Goal: Task Accomplishment & Management: Manage account settings

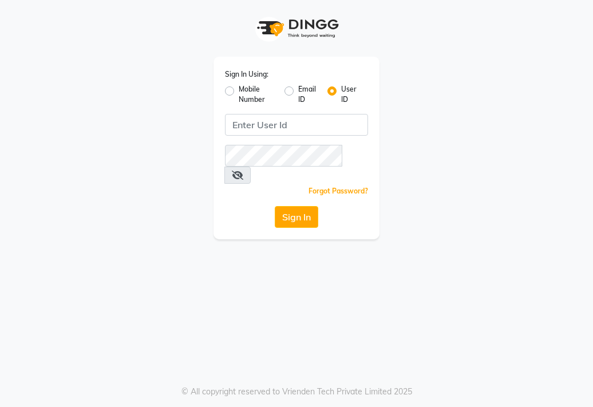
click at [239, 94] on label "Mobile Number" at bounding box center [257, 94] width 37 height 21
click at [239, 92] on input "Mobile Number" at bounding box center [242, 87] width 7 height 7
radio input "true"
radio input "false"
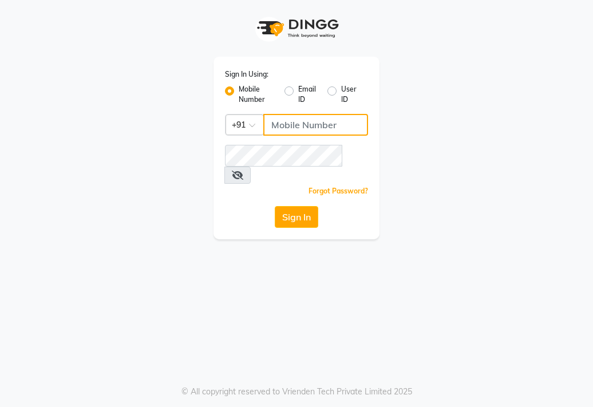
click at [286, 131] on input "Username" at bounding box center [315, 125] width 105 height 22
click at [460, 134] on div "Sign In Using: Mobile Number Email ID User ID Country Code × +91 Remember me Fo…" at bounding box center [296, 119] width 549 height 239
click at [277, 125] on input "Username" at bounding box center [315, 125] width 105 height 22
type input "8308604245"
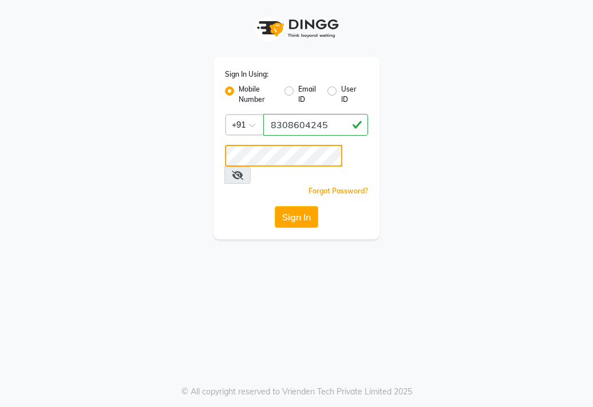
click at [275, 206] on button "Sign In" at bounding box center [296, 217] width 43 height 22
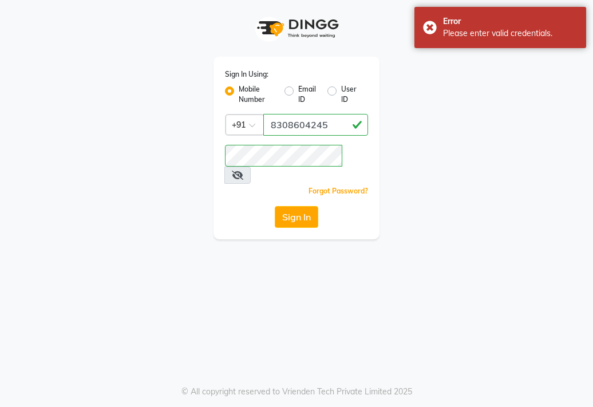
click at [243, 171] on icon at bounding box center [237, 175] width 11 height 9
click at [220, 158] on div "Sign In Using: Mobile Number Email ID User ID Country Code × +91 8308604245 Rem…" at bounding box center [296, 148] width 166 height 183
click at [275, 206] on button "Sign In" at bounding box center [296, 217] width 43 height 22
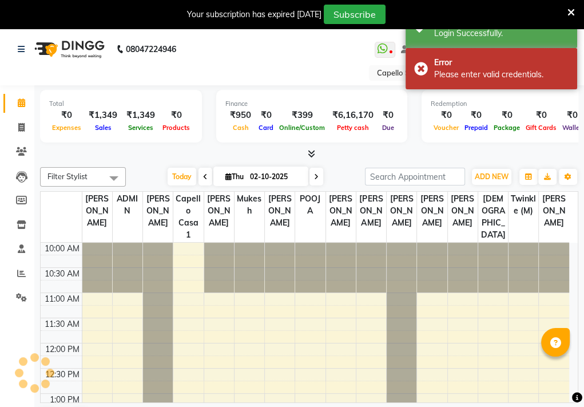
click at [335, 52] on div "WhatsApp Status ✕ Status: Disconnected Recent Service Activity: 01-01-1970 05:3…" at bounding box center [427, 49] width 295 height 19
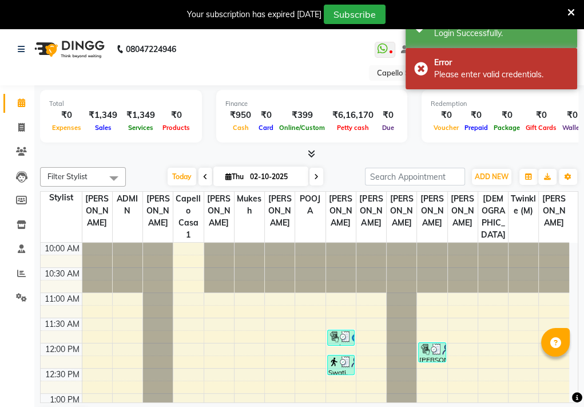
click at [572, 12] on icon at bounding box center [571, 12] width 7 height 10
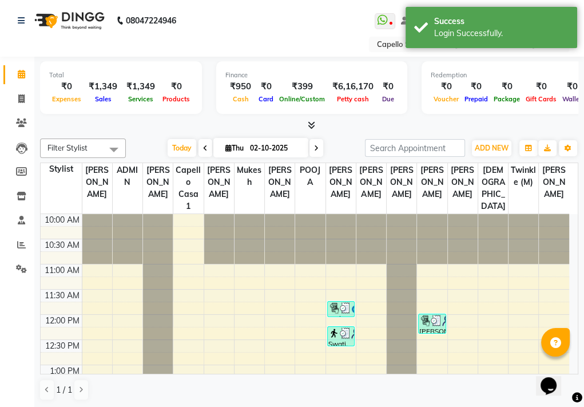
click at [331, 21] on div "WhatsApp Status ✕ Status: Disconnected Recent Service Activity: 01-01-1970 05:3…" at bounding box center [427, 20] width 295 height 19
click at [325, 25] on div "WhatsApp Status ✕ Status: Disconnected Recent Service Activity: 01-01-1970 05:3…" at bounding box center [427, 20] width 295 height 19
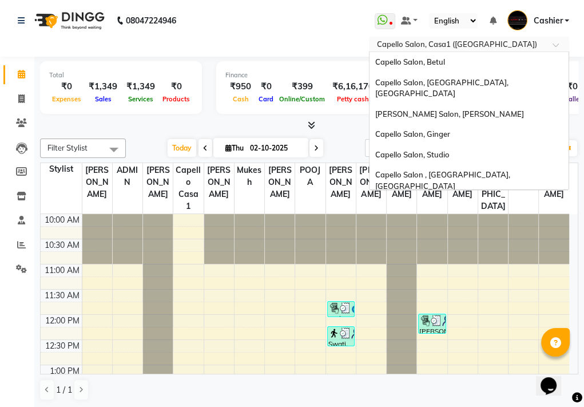
click at [384, 46] on input "text" at bounding box center [458, 44] width 166 height 11
type input "vr"
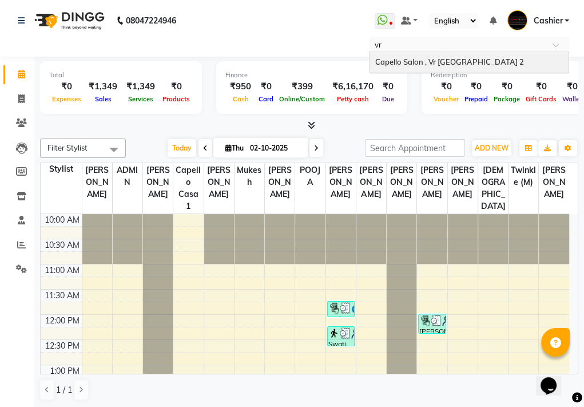
click at [405, 62] on span "Capello Salon , Vr [GEOGRAPHIC_DATA] 2" at bounding box center [449, 61] width 149 height 9
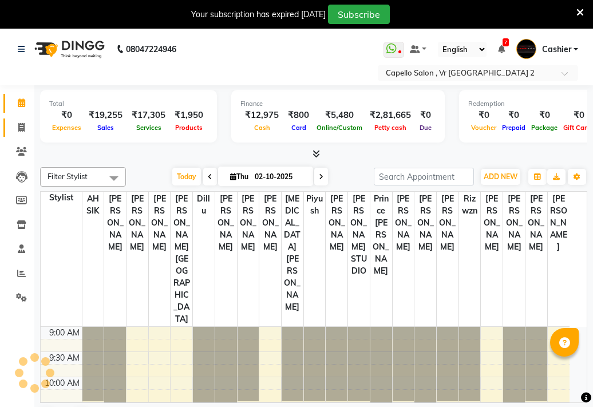
click at [21, 126] on icon at bounding box center [21, 127] width 6 height 9
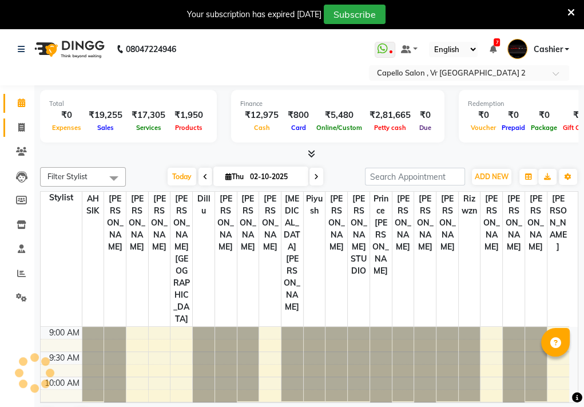
select select "848"
select select "service"
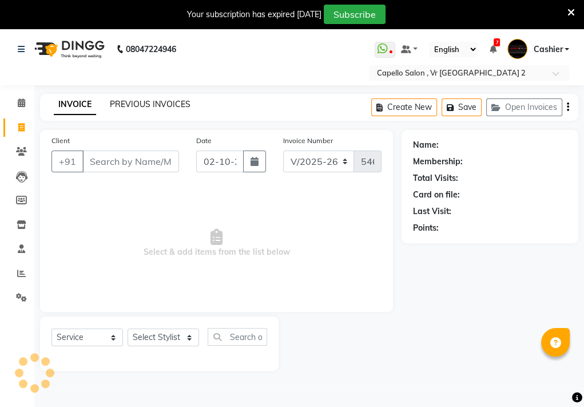
click at [144, 101] on link "PREVIOUS INVOICES" at bounding box center [150, 104] width 81 height 10
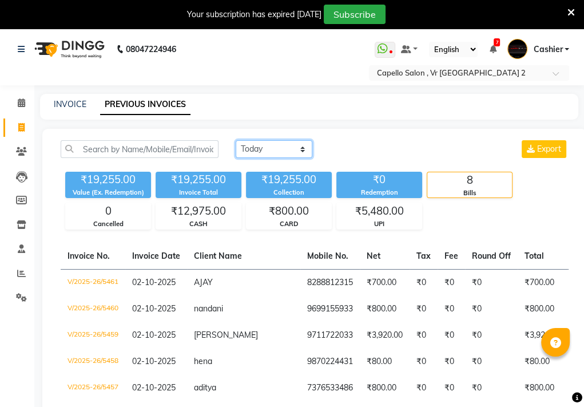
click at [285, 148] on select "[DATE] [DATE] Custom Range" at bounding box center [274, 149] width 77 height 18
select select "range"
click at [236, 140] on select "[DATE] [DATE] Custom Range" at bounding box center [274, 149] width 77 height 18
click at [285, 193] on div "Collection" at bounding box center [289, 193] width 86 height 10
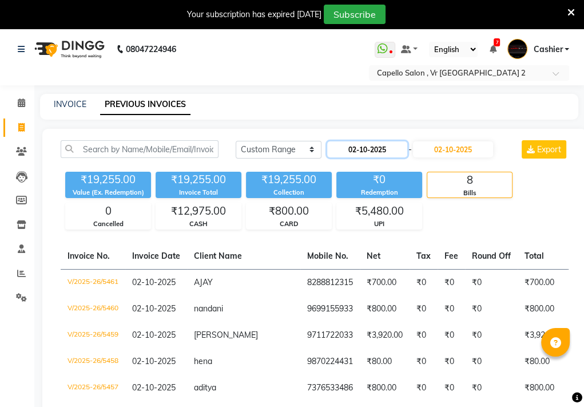
click at [372, 153] on input "02-10-2025" at bounding box center [367, 149] width 80 height 16
select select "10"
select select "2025"
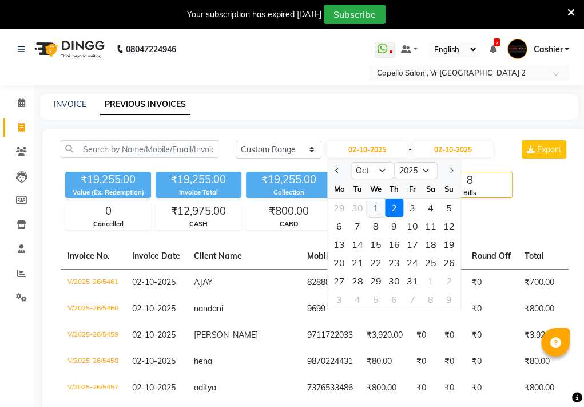
click at [374, 207] on div "1" at bounding box center [376, 208] width 18 height 18
type input "01-10-2025"
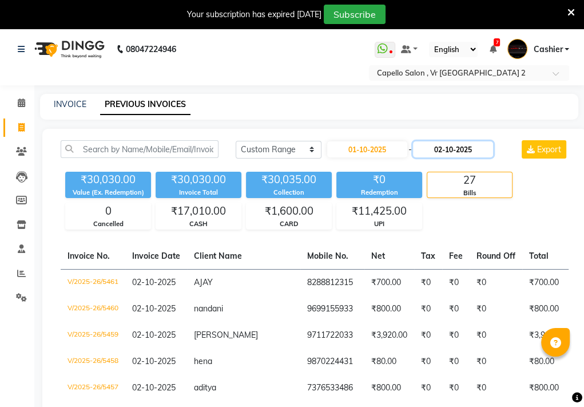
click at [442, 149] on input "02-10-2025" at bounding box center [453, 149] width 80 height 16
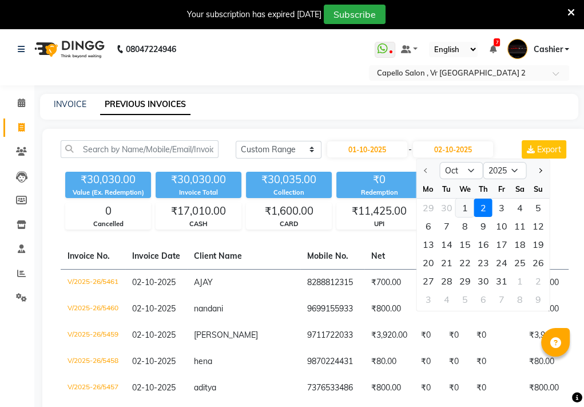
click at [462, 207] on div "1" at bounding box center [464, 208] width 18 height 18
type input "01-10-2025"
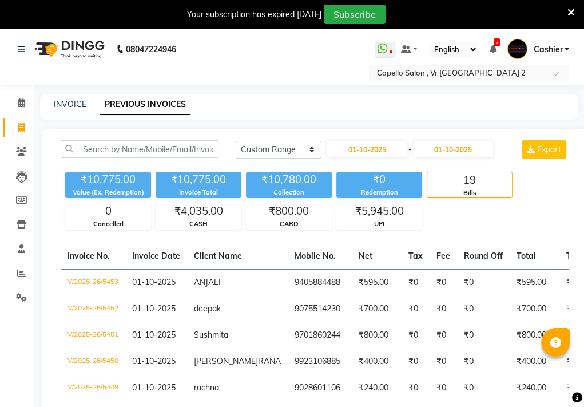
click at [468, 69] on input "text" at bounding box center [458, 73] width 166 height 11
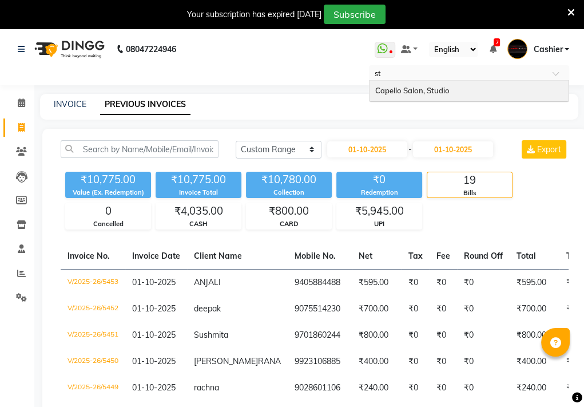
type input "stu"
click at [470, 87] on div "Capello Salon, Studio" at bounding box center [469, 91] width 199 height 21
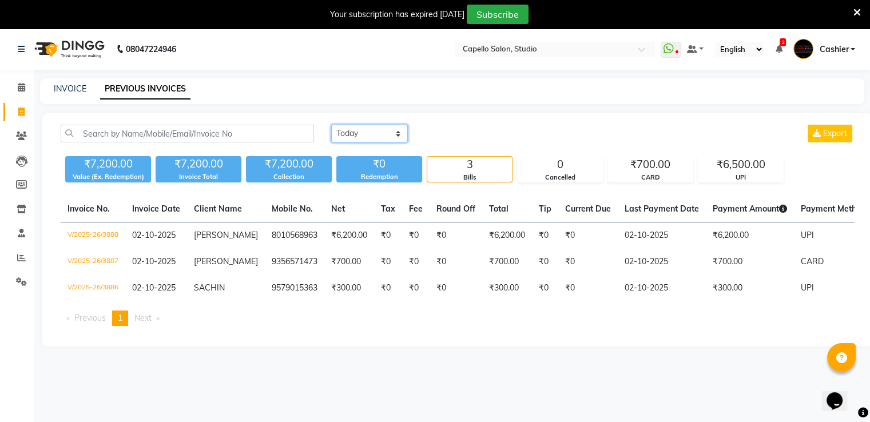
drag, startPoint x: 357, startPoint y: 134, endPoint x: 358, endPoint y: 140, distance: 5.8
click at [357, 134] on select "Today Yesterday Custom Range" at bounding box center [369, 134] width 77 height 18
select select "yesterday"
click at [331, 125] on select "[DATE] [DATE] Custom Range" at bounding box center [369, 134] width 77 height 18
drag, startPoint x: 358, startPoint y: 140, endPoint x: 357, endPoint y: 165, distance: 25.8
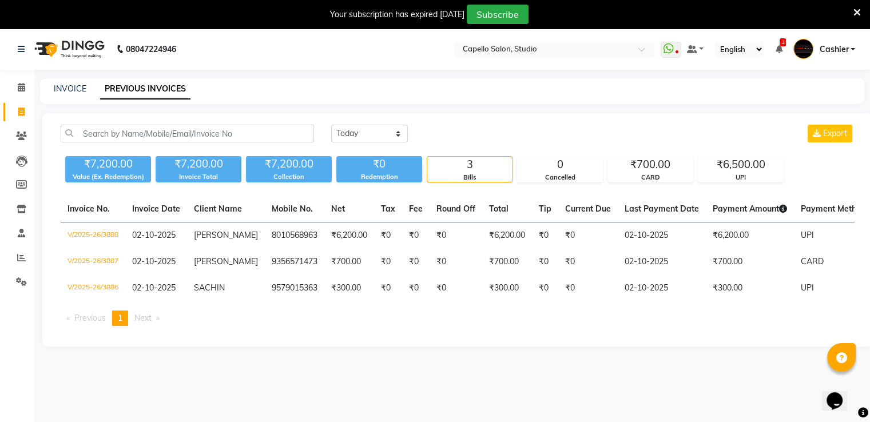
click at [357, 165] on div "₹0" at bounding box center [379, 164] width 86 height 16
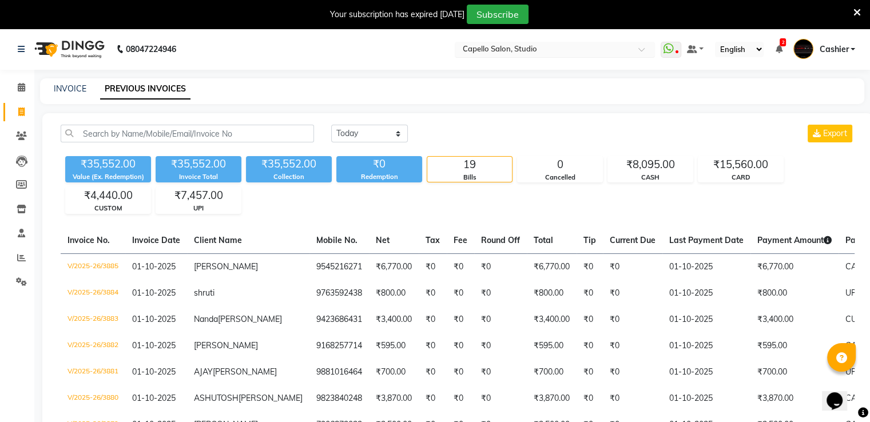
click at [525, 48] on input "text" at bounding box center [544, 50] width 166 height 11
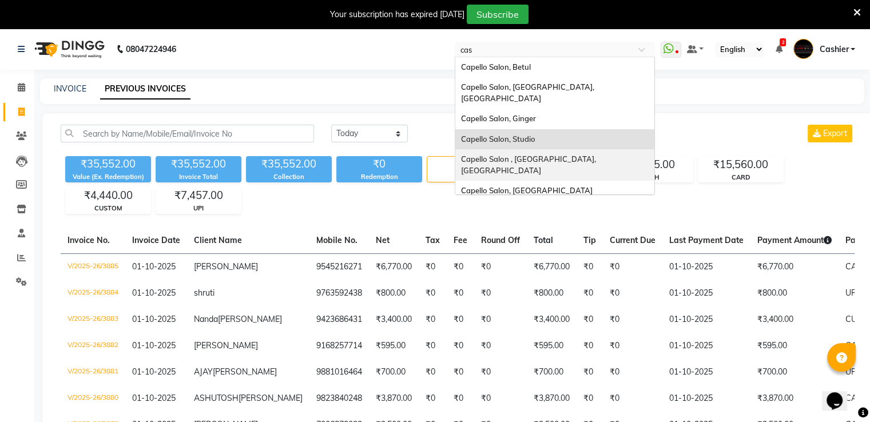
type input "casa"
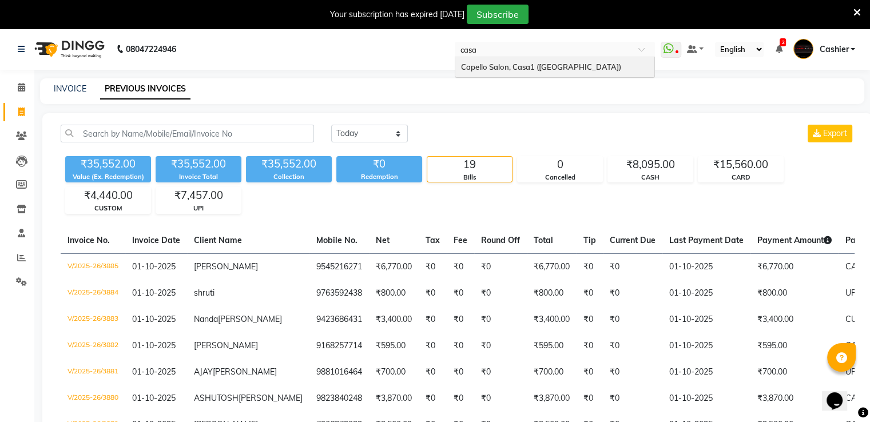
click at [521, 62] on span "Capello Salon, Casa1 ([GEOGRAPHIC_DATA])" at bounding box center [541, 66] width 160 height 9
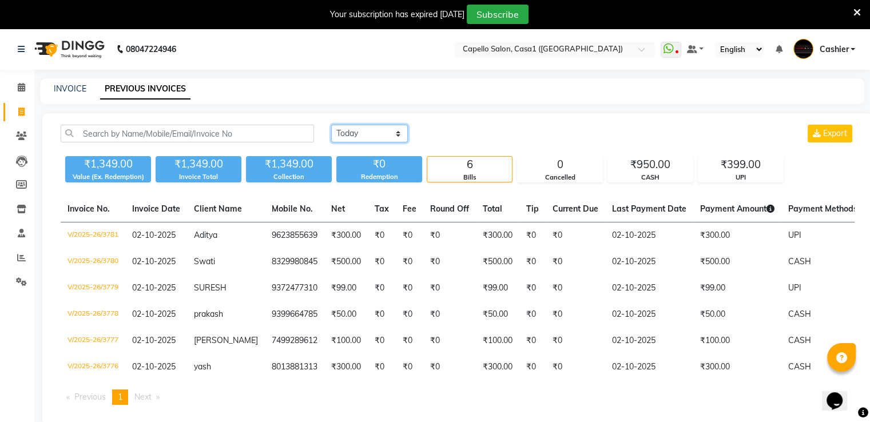
click at [371, 128] on select "[DATE] [DATE] Custom Range" at bounding box center [369, 134] width 77 height 18
select select "yesterday"
click at [331, 125] on select "[DATE] [DATE] Custom Range" at bounding box center [369, 134] width 77 height 18
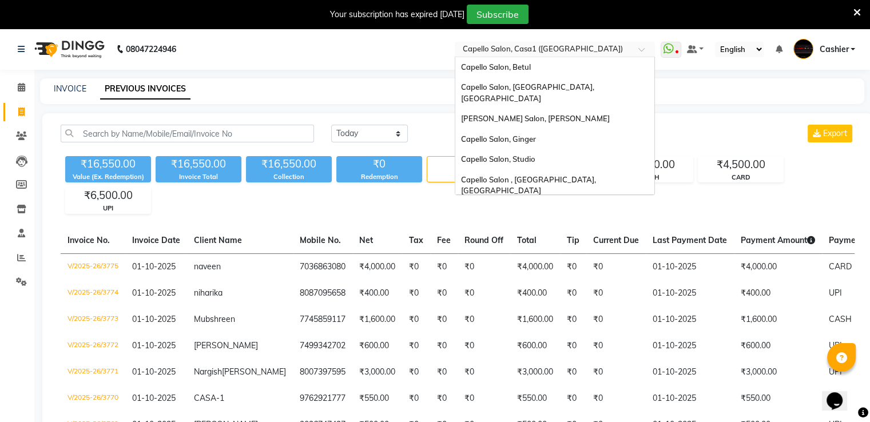
click at [524, 48] on input "text" at bounding box center [544, 50] width 166 height 11
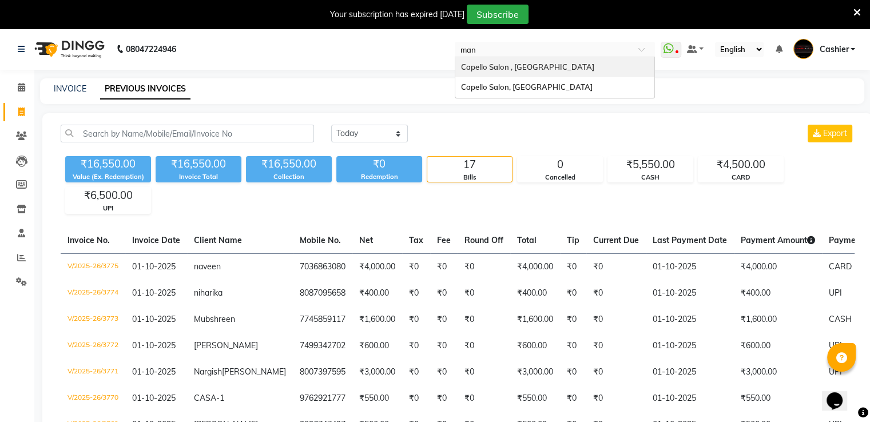
type input "mane"
click at [522, 61] on div "Capello Salon, [GEOGRAPHIC_DATA]" at bounding box center [554, 67] width 199 height 21
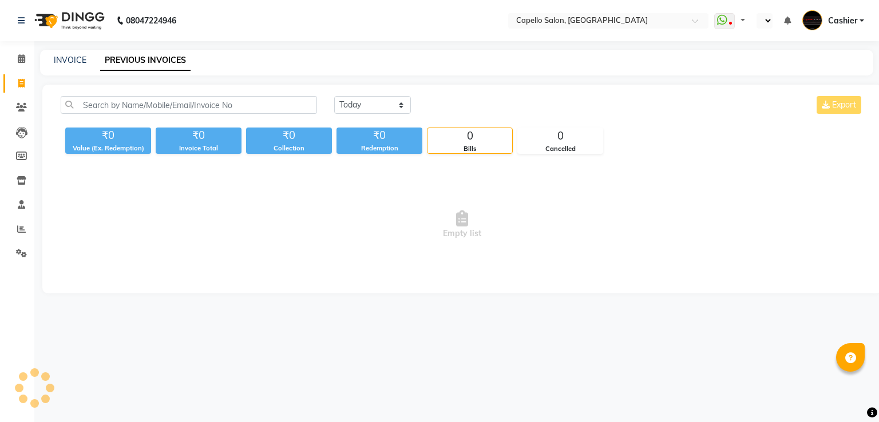
select select "en"
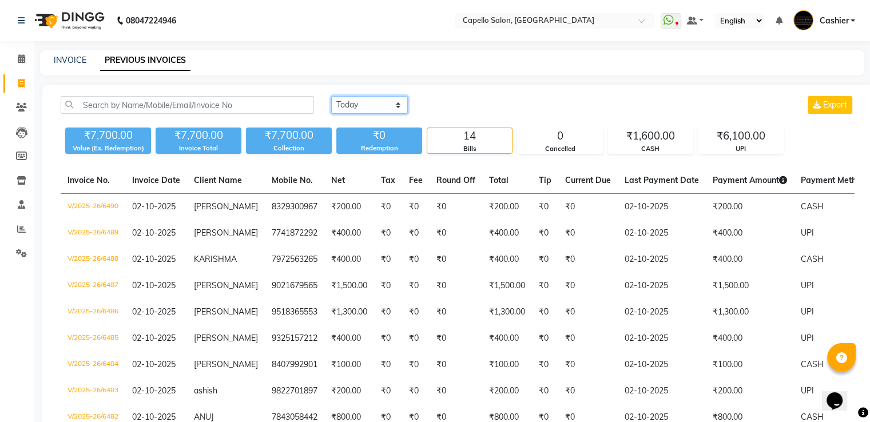
click at [368, 113] on select "[DATE] [DATE] Custom Range" at bounding box center [369, 105] width 77 height 18
select select "[DATE]"
click at [331, 96] on select "[DATE] [DATE] Custom Range" at bounding box center [369, 105] width 77 height 18
click at [358, 137] on div "₹0" at bounding box center [379, 136] width 86 height 16
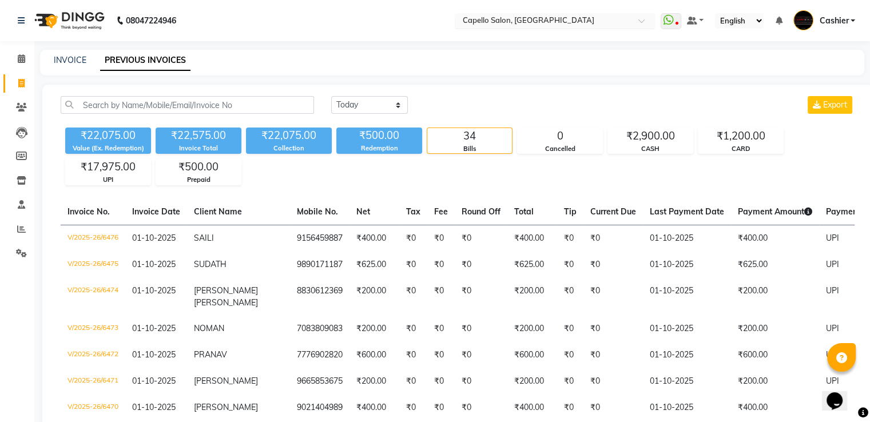
click at [561, 14] on div "Select Location × Capello Salon, Manewada" at bounding box center [555, 20] width 200 height 15
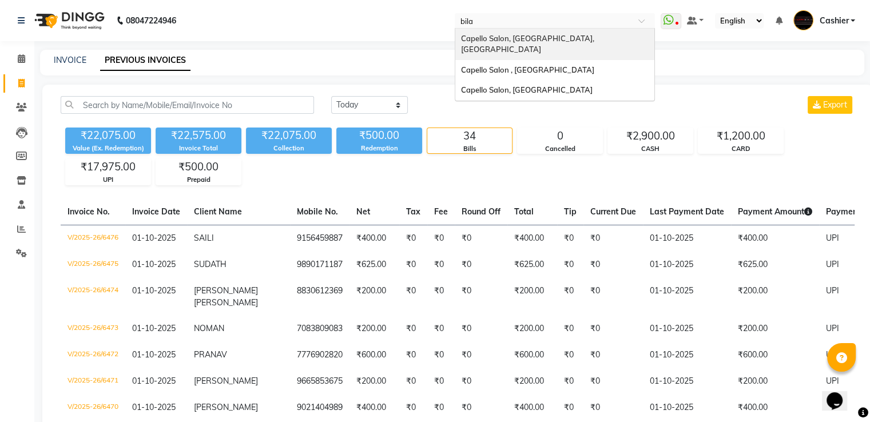
type input "bilas"
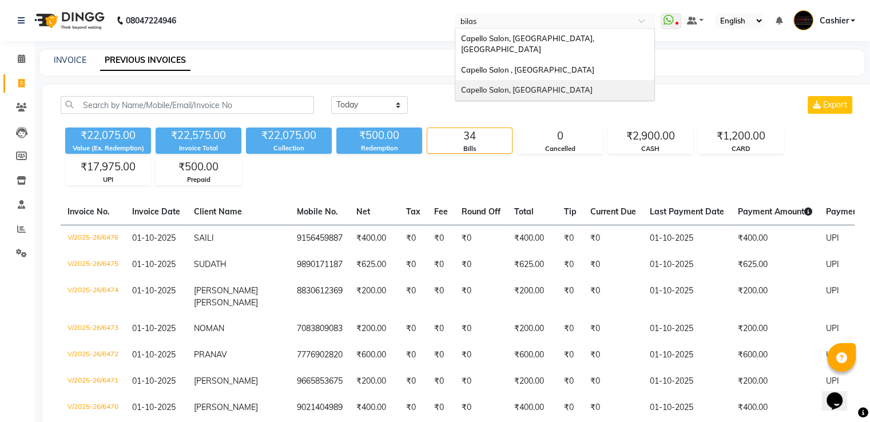
click at [542, 85] on span "Capello Salon, [GEOGRAPHIC_DATA]" at bounding box center [527, 89] width 132 height 9
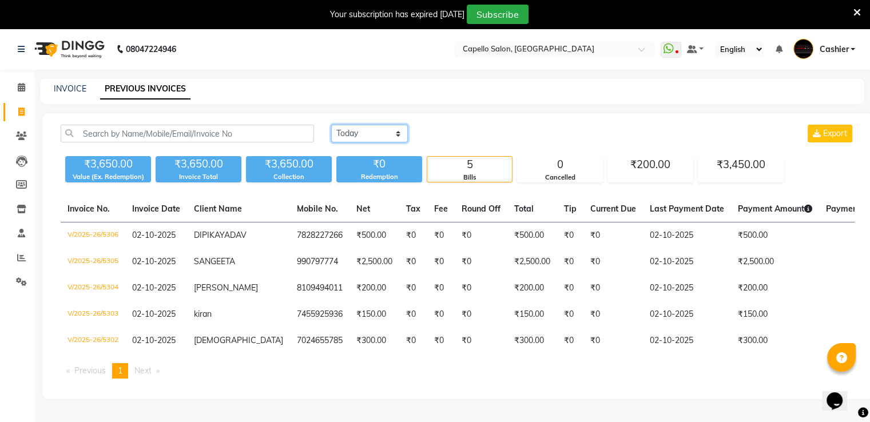
click at [373, 138] on select "[DATE] [DATE] Custom Range" at bounding box center [369, 134] width 77 height 18
select select "[DATE]"
click at [331, 125] on select "[DATE] [DATE] Custom Range" at bounding box center [369, 134] width 77 height 18
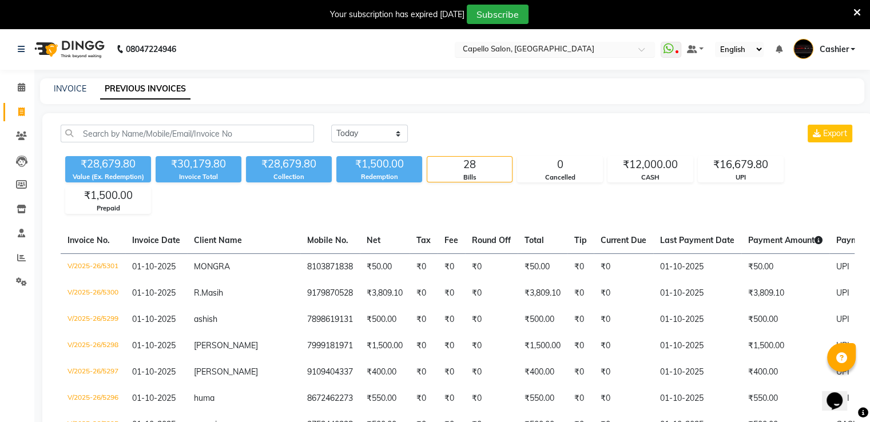
click at [535, 51] on input "text" at bounding box center [544, 50] width 166 height 11
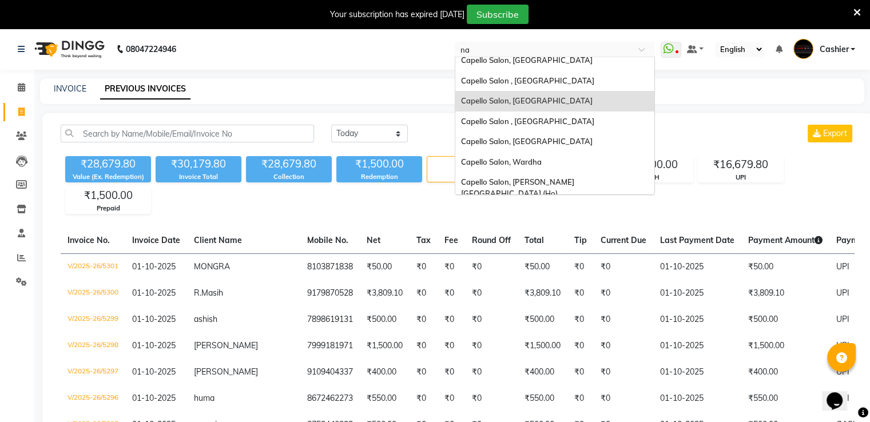
scroll to position [5, 0]
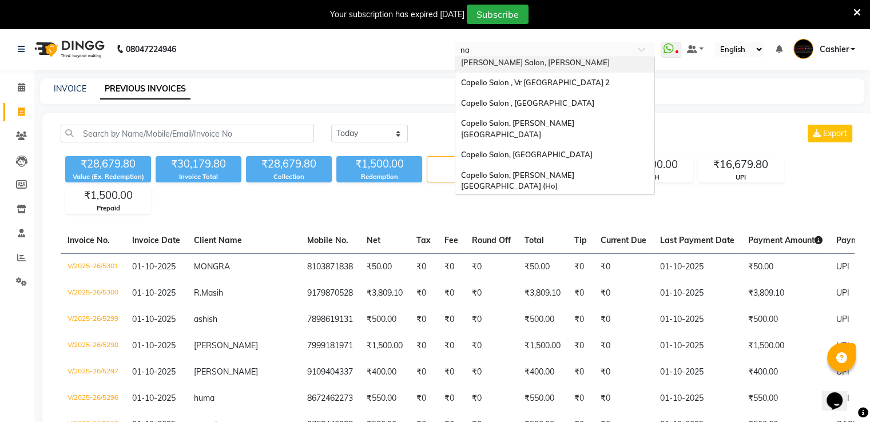
type input "nan"
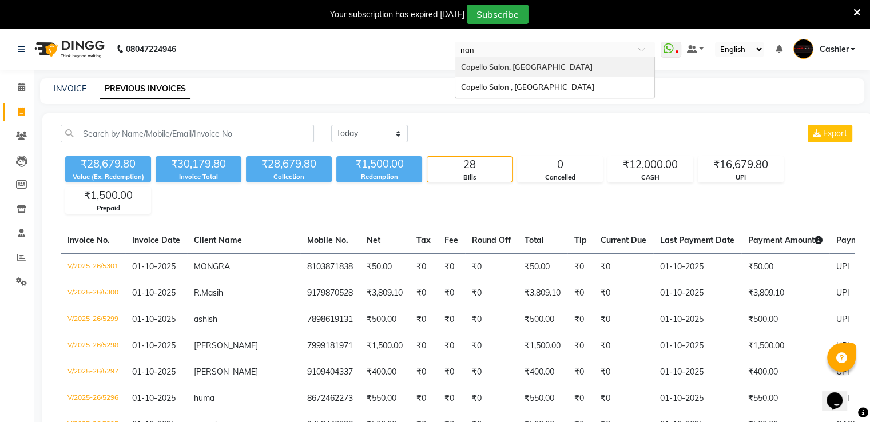
scroll to position [0, 0]
click at [536, 68] on span "Capello Salon, [GEOGRAPHIC_DATA]" at bounding box center [527, 66] width 132 height 9
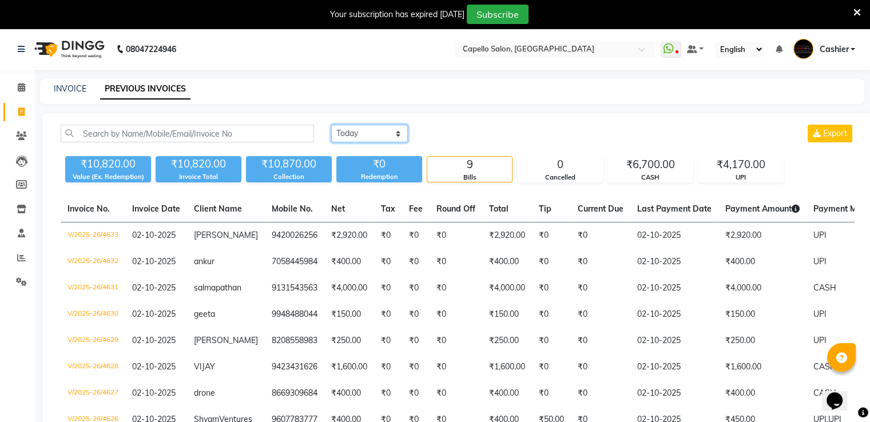
click at [373, 130] on select "[DATE] [DATE] Custom Range" at bounding box center [369, 134] width 77 height 18
select select "yesterday"
click at [331, 125] on select "[DATE] [DATE] Custom Range" at bounding box center [369, 134] width 77 height 18
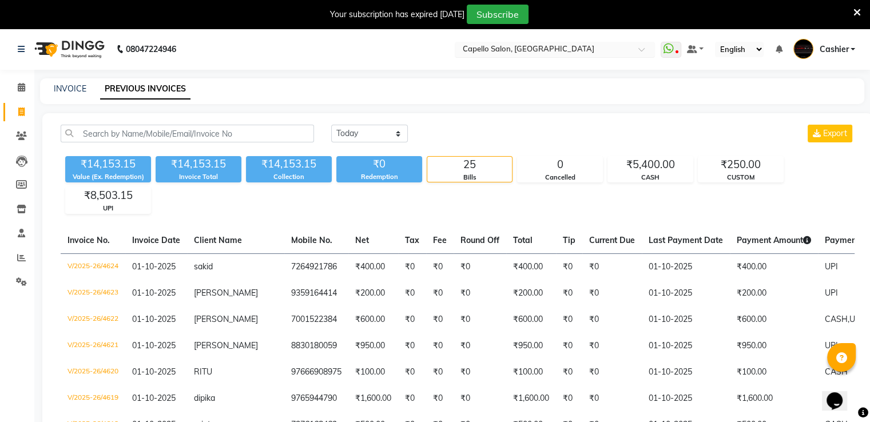
click at [508, 51] on input "text" at bounding box center [544, 50] width 166 height 11
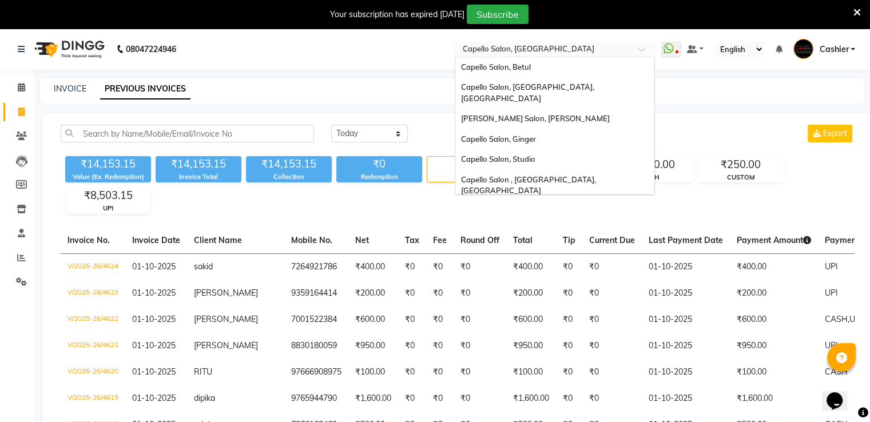
scroll to position [289, 0]
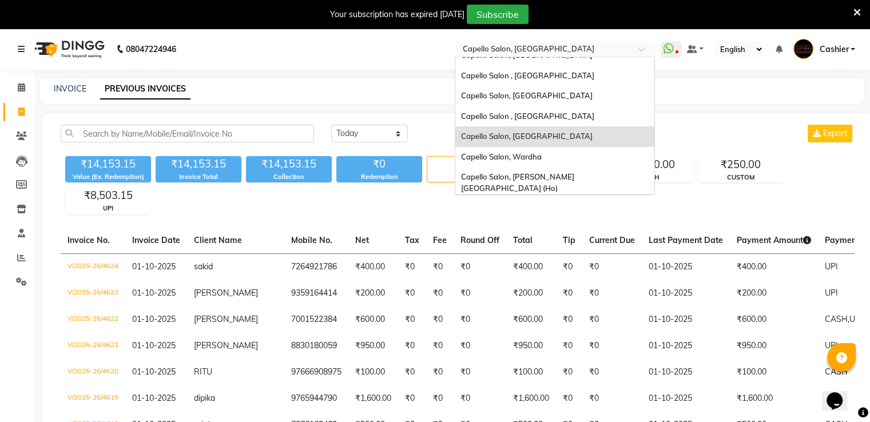
click at [330, 201] on div "₹14,153.15 Value (Ex. Redemption) ₹14,153.15 Invoice Total ₹14,153.15 Collectio…" at bounding box center [458, 183] width 794 height 62
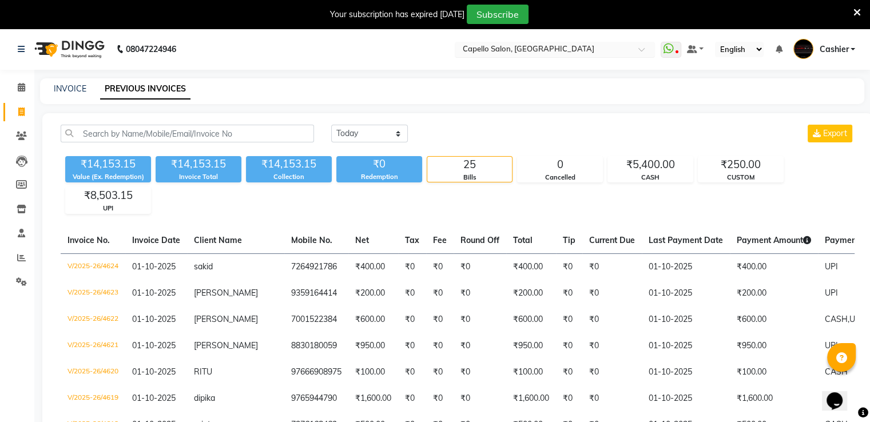
click at [547, 47] on input "text" at bounding box center [544, 50] width 166 height 11
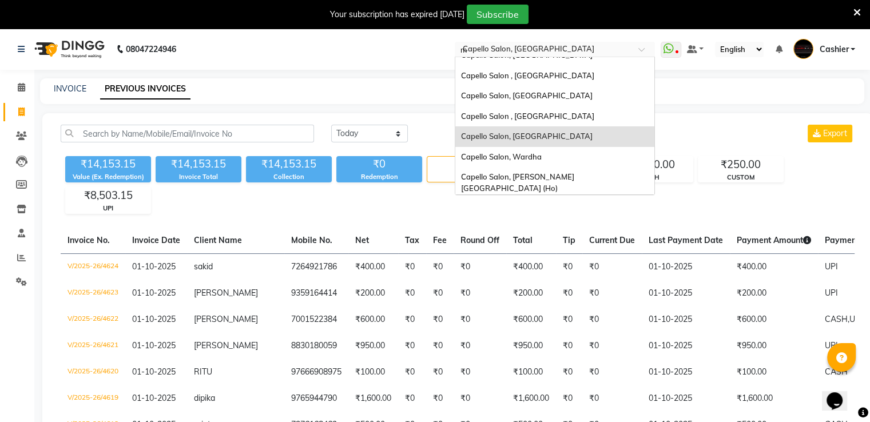
scroll to position [0, 0]
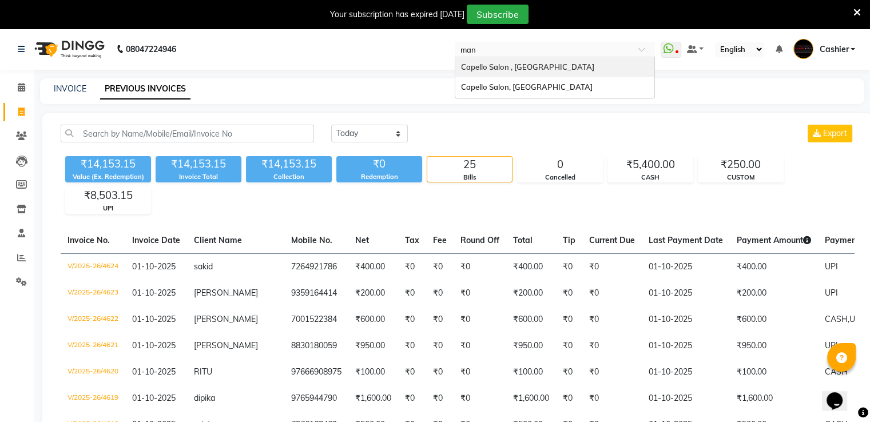
type input "mani"
click at [545, 69] on span "Capello Salon , [GEOGRAPHIC_DATA]" at bounding box center [527, 66] width 133 height 9
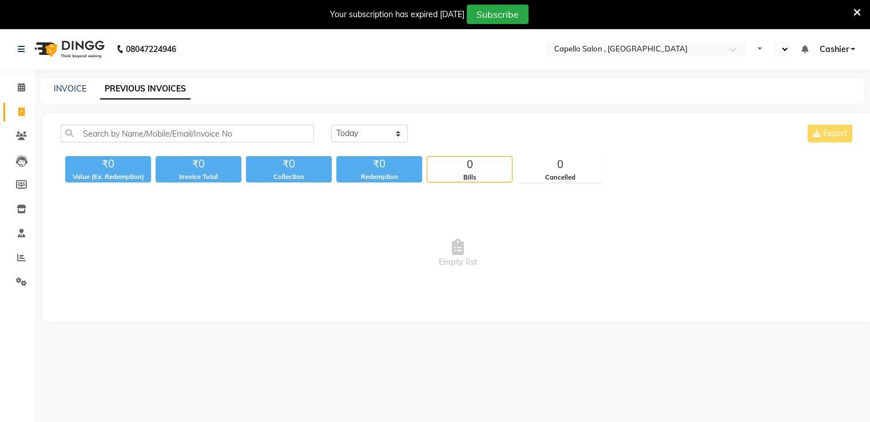
select select "en"
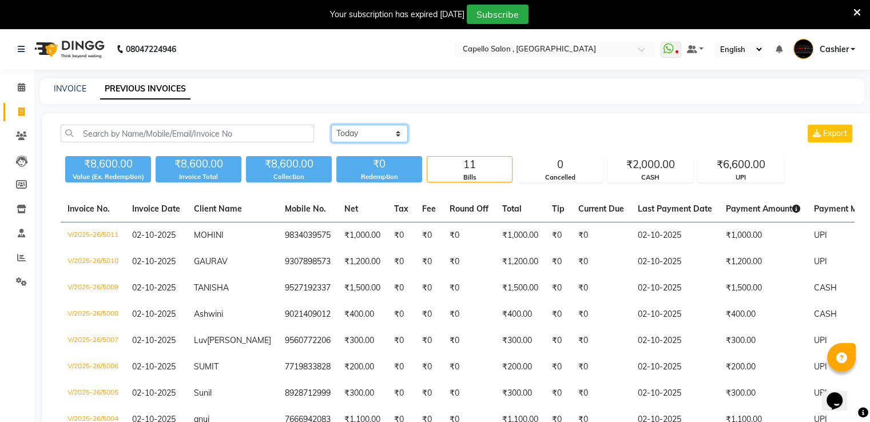
click at [368, 133] on select "[DATE] [DATE] Custom Range" at bounding box center [369, 134] width 77 height 18
select select "range"
click at [331, 125] on select "[DATE] [DATE] Custom Range" at bounding box center [369, 134] width 77 height 18
click at [457, 131] on input "02-10-2025" at bounding box center [463, 134] width 80 height 16
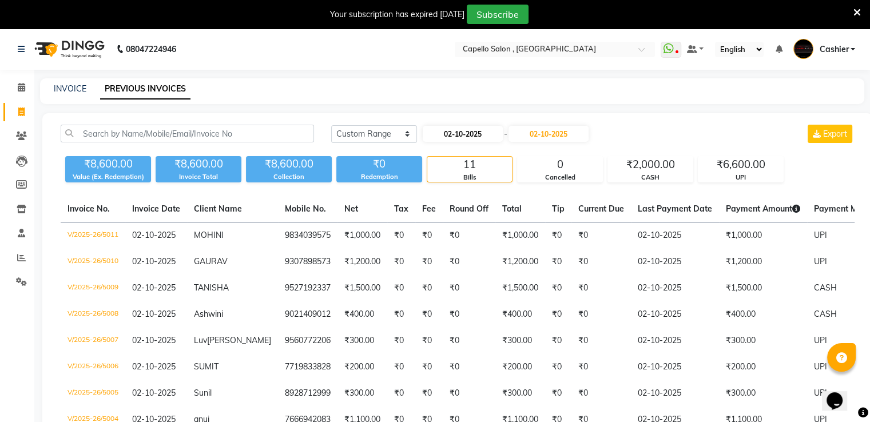
select select "10"
select select "2025"
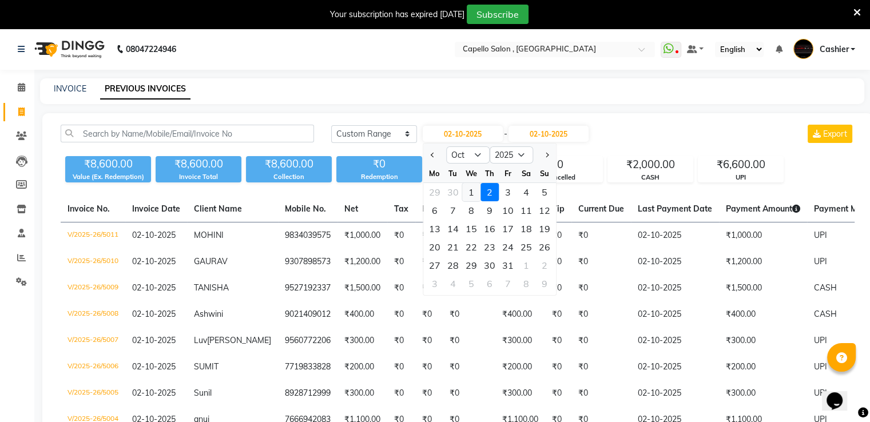
click at [471, 195] on div "1" at bounding box center [471, 192] width 18 height 18
type input "01-10-2025"
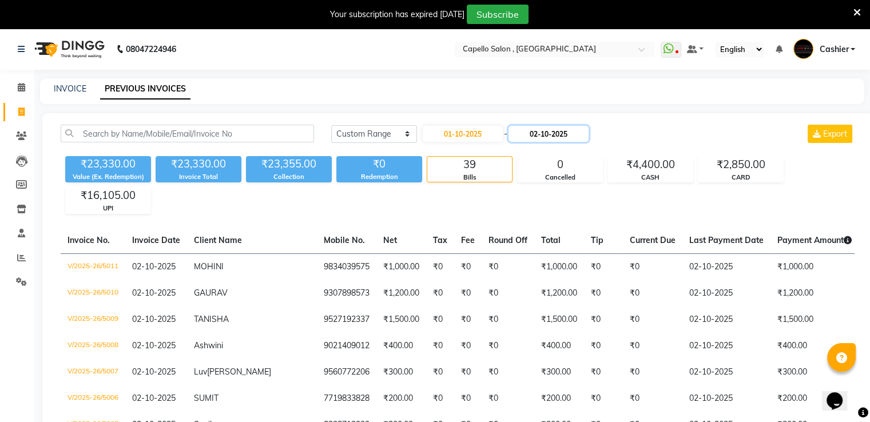
click at [552, 134] on input "02-10-2025" at bounding box center [549, 134] width 80 height 16
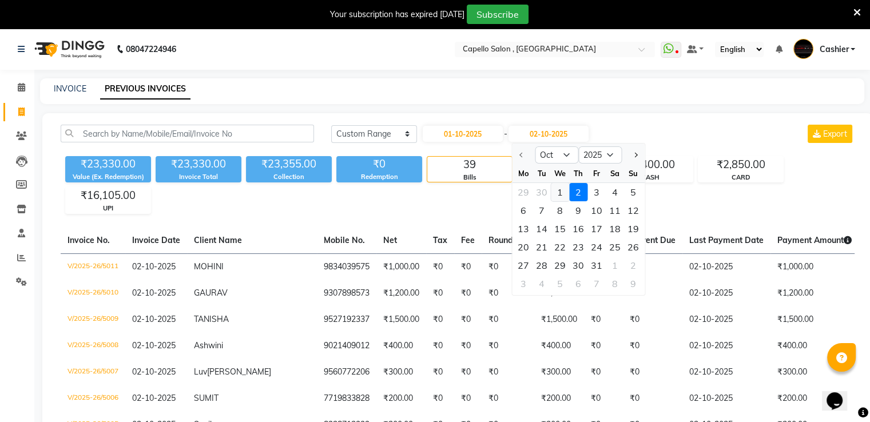
click at [558, 196] on div "1" at bounding box center [560, 192] width 18 height 18
click at [558, 196] on div "₹23,330.00 Value (Ex. Redemption) ₹23,330.00 Invoice Total ₹23,355.00 Collectio…" at bounding box center [458, 183] width 794 height 62
type input "01-10-2025"
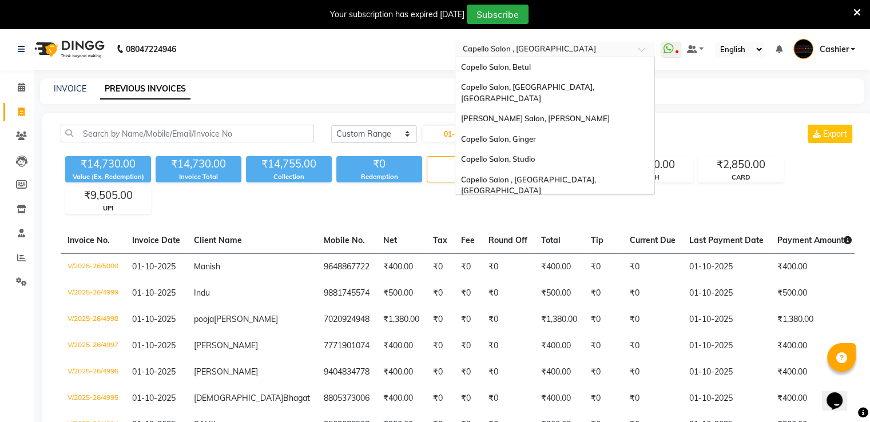
click at [515, 50] on input "text" at bounding box center [544, 50] width 166 height 11
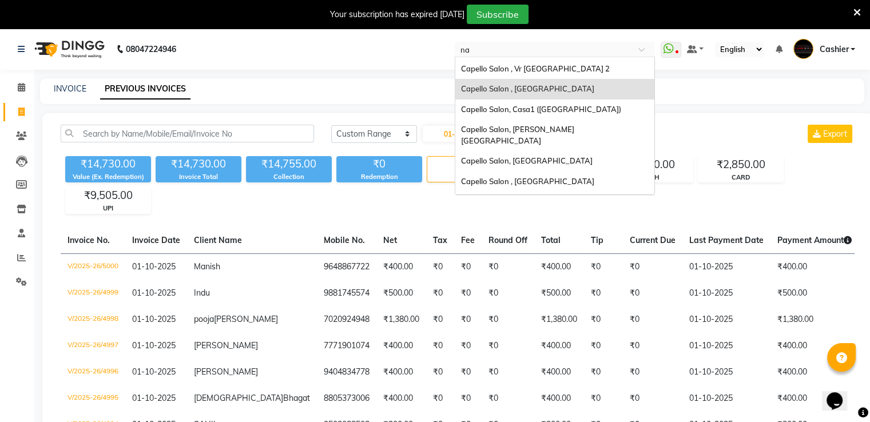
scroll to position [5, 0]
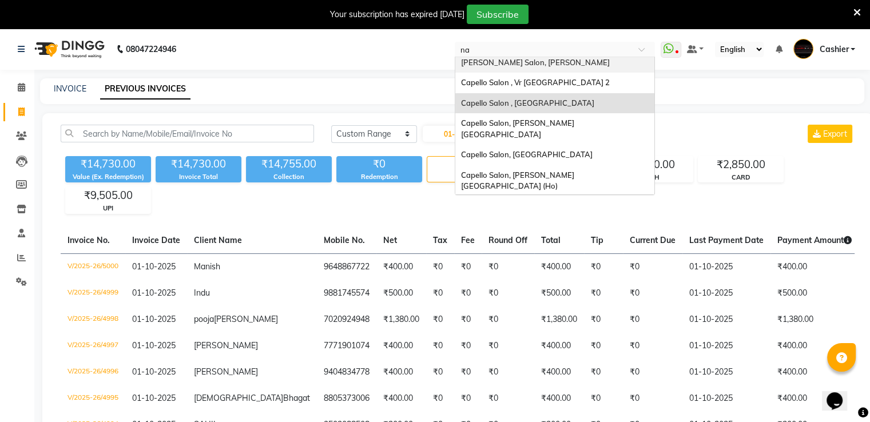
type input "nan"
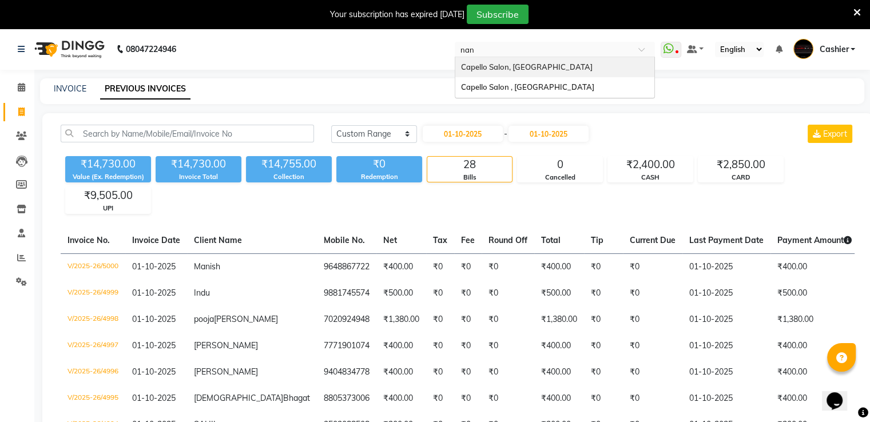
click at [519, 66] on span "Capello Salon, [GEOGRAPHIC_DATA]" at bounding box center [527, 66] width 132 height 9
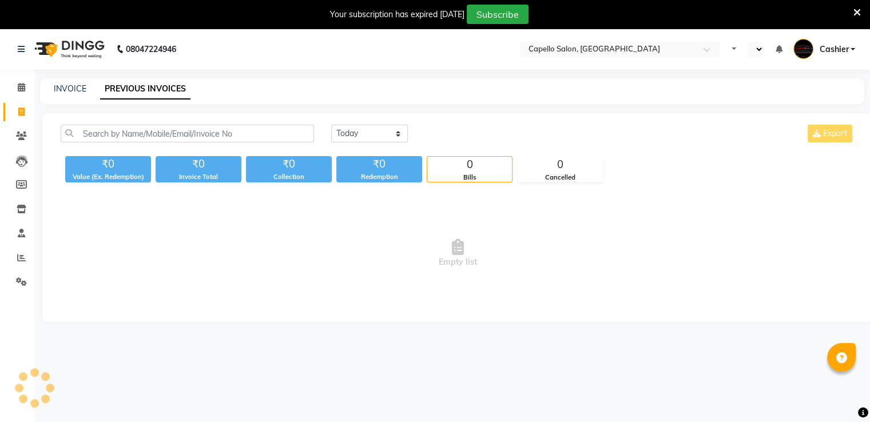
select select "en"
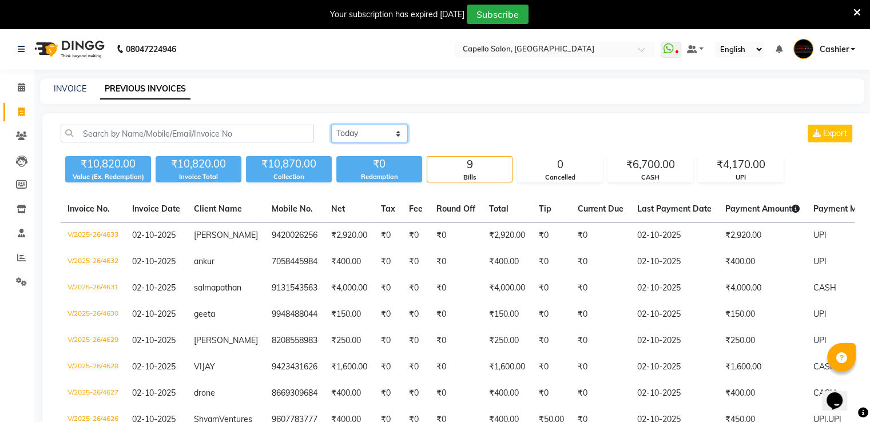
click at [382, 135] on select "[DATE] [DATE] Custom Range" at bounding box center [369, 134] width 77 height 18
select select "[DATE]"
click at [331, 125] on select "[DATE] [DATE] Custom Range" at bounding box center [369, 134] width 77 height 18
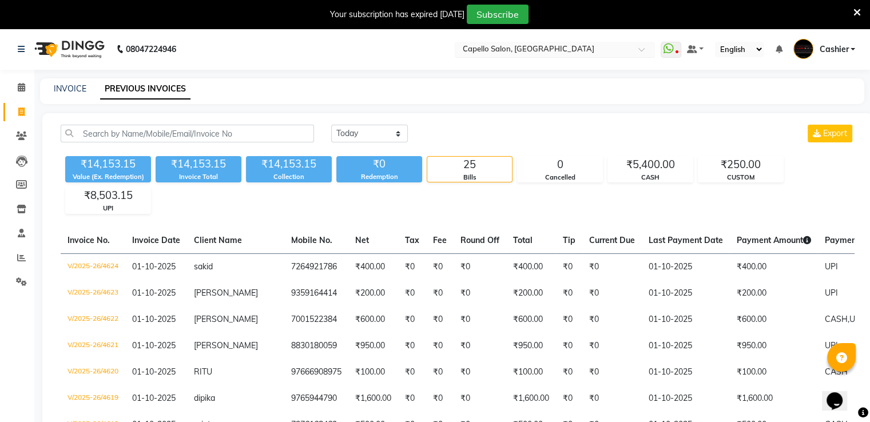
click at [508, 48] on input "text" at bounding box center [544, 50] width 166 height 11
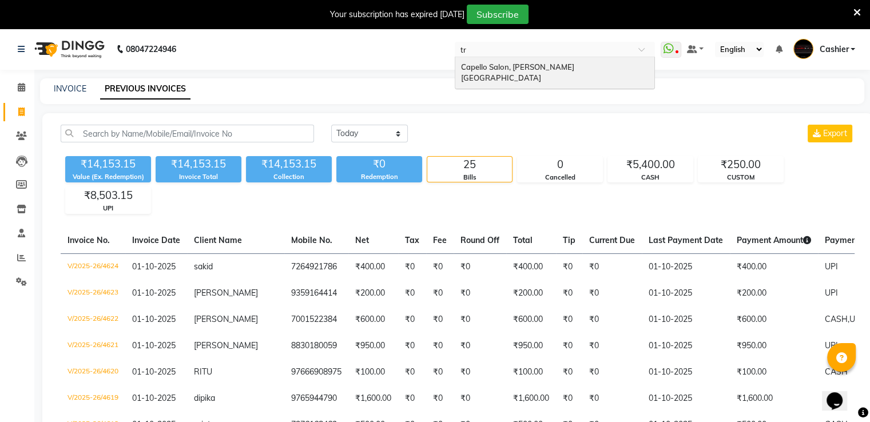
type input "tri"
click at [501, 71] on span "Capello Salon, [PERSON_NAME][GEOGRAPHIC_DATA]" at bounding box center [517, 72] width 113 height 21
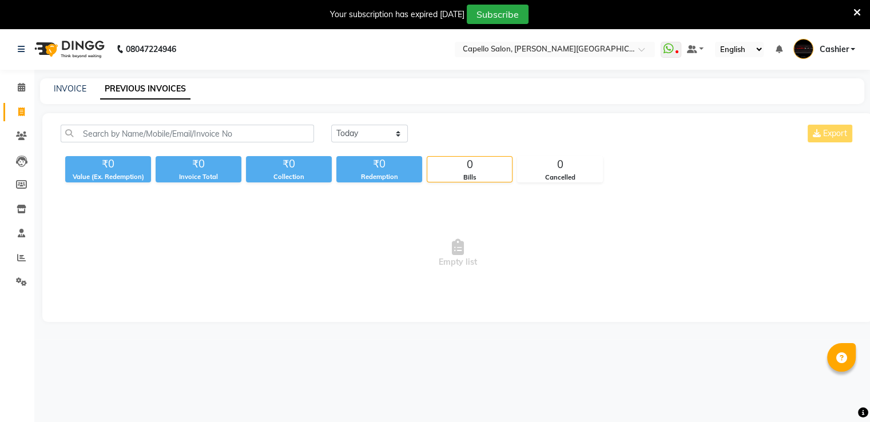
select select "en"
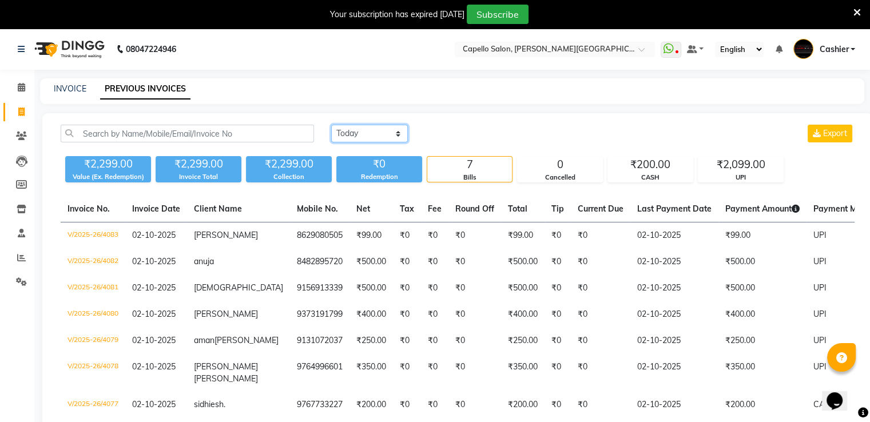
click at [357, 132] on select "[DATE] [DATE] Custom Range" at bounding box center [369, 134] width 77 height 18
select select "[DATE]"
click at [331, 125] on select "[DATE] [DATE] Custom Range" at bounding box center [369, 134] width 77 height 18
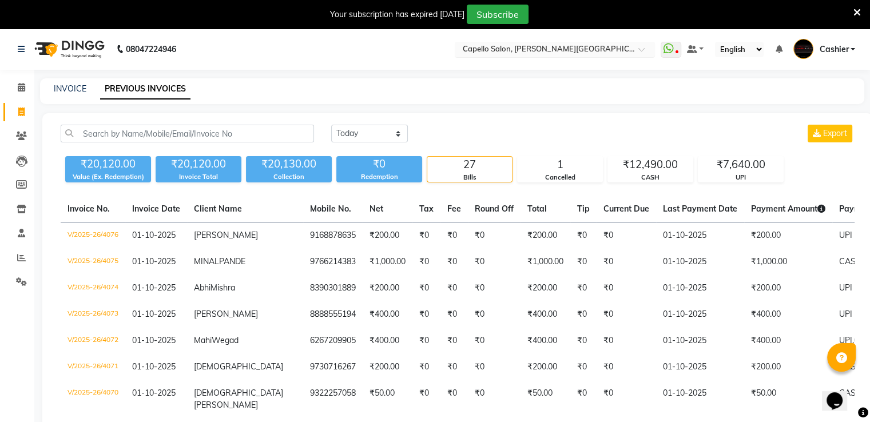
click at [534, 50] on input "text" at bounding box center [544, 50] width 166 height 11
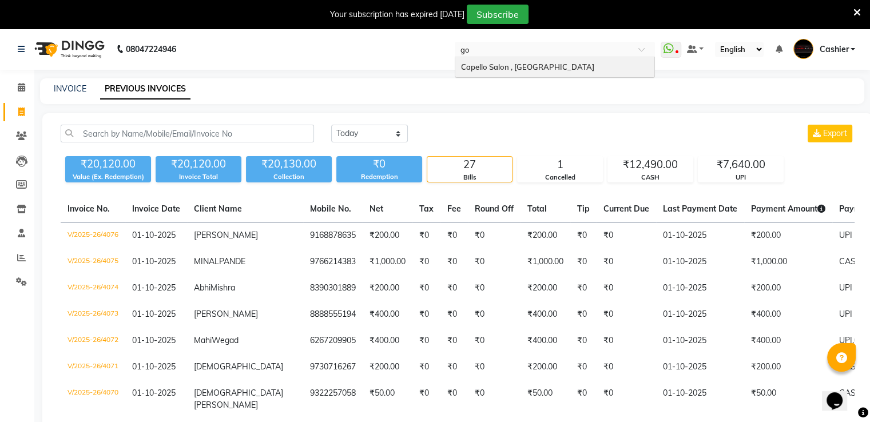
type input "gon"
click at [533, 72] on div "Capello Salon , [GEOGRAPHIC_DATA]" at bounding box center [554, 67] width 199 height 21
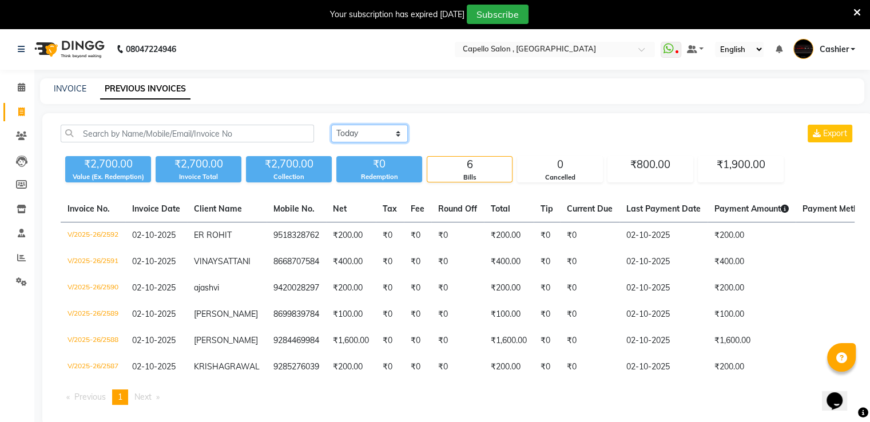
click at [367, 137] on select "[DATE] [DATE] Custom Range" at bounding box center [369, 134] width 77 height 18
select select "[DATE]"
click at [331, 125] on select "[DATE] [DATE] Custom Range" at bounding box center [369, 134] width 77 height 18
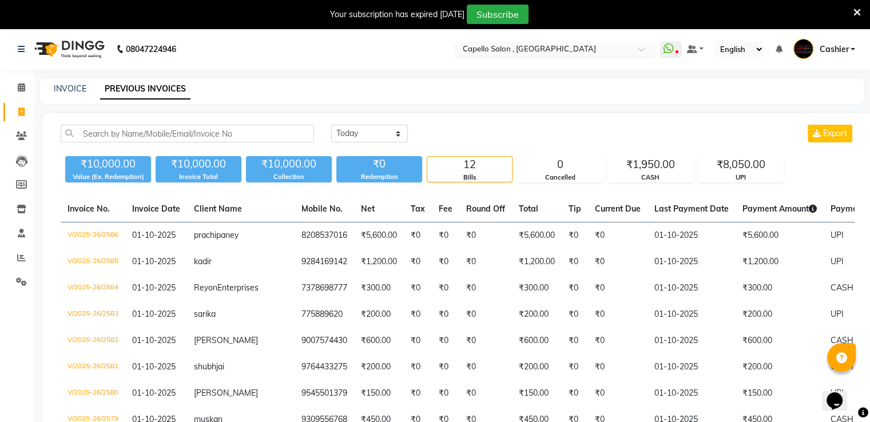
click at [510, 49] on input "text" at bounding box center [544, 50] width 166 height 11
type input "fr"
click at [512, 72] on div "Capello Salon, [GEOGRAPHIC_DATA]" at bounding box center [554, 67] width 199 height 21
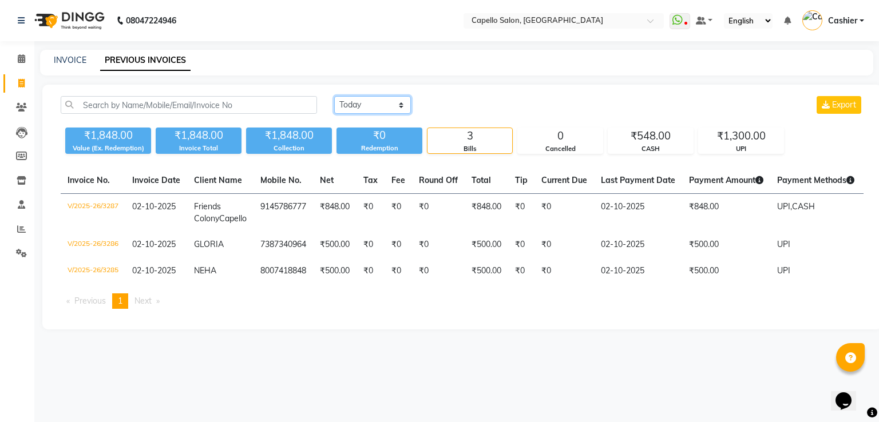
click at [378, 102] on select "[DATE] [DATE] Custom Range" at bounding box center [372, 105] width 77 height 18
click at [334, 96] on select "[DATE] [DATE] Custom Range" at bounding box center [372, 105] width 77 height 18
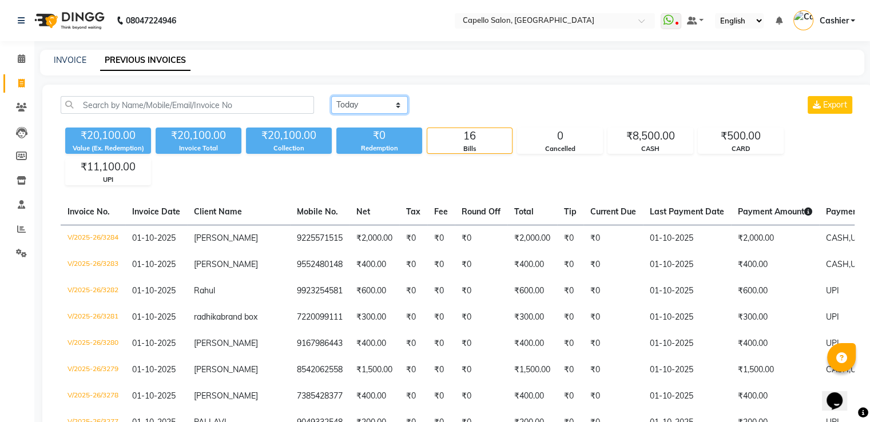
click at [368, 105] on select "[DATE] [DATE] Custom Range" at bounding box center [369, 105] width 77 height 18
click at [331, 96] on select "[DATE] [DATE] Custom Range" at bounding box center [369, 105] width 77 height 18
click at [362, 124] on div "₹20,100.00 Value (Ex. Redemption) ₹20,100.00 Invoice Total ₹20,100.00 Collectio…" at bounding box center [458, 154] width 794 height 62
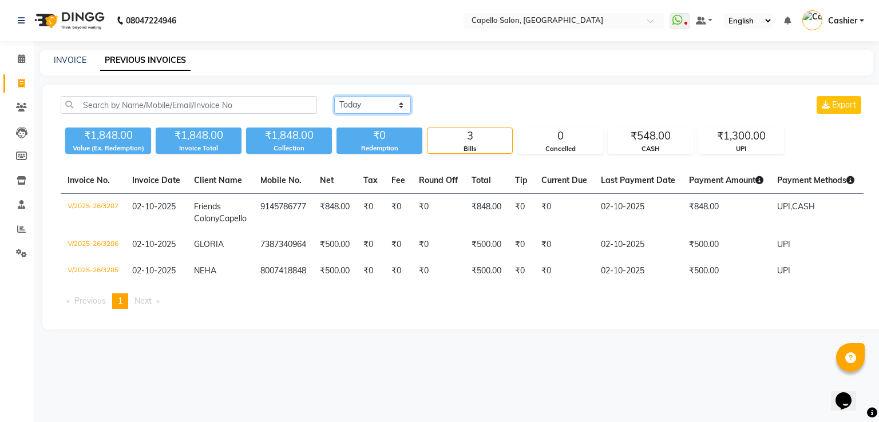
click at [363, 108] on select "[DATE] [DATE] Custom Range" at bounding box center [372, 105] width 77 height 18
select select "[DATE]"
click at [334, 96] on select "[DATE] [DATE] Custom Range" at bounding box center [372, 105] width 77 height 18
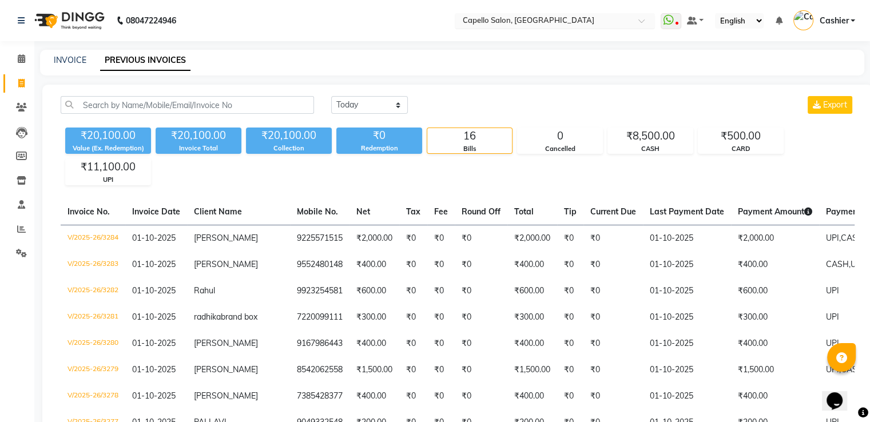
click at [563, 23] on input "text" at bounding box center [544, 21] width 166 height 11
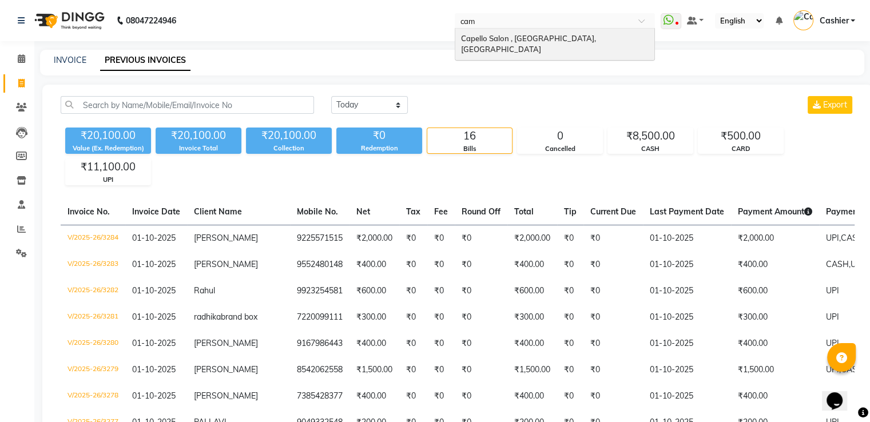
type input "camp"
click at [559, 35] on span "Capello Salon , [GEOGRAPHIC_DATA], [GEOGRAPHIC_DATA]" at bounding box center [529, 44] width 137 height 21
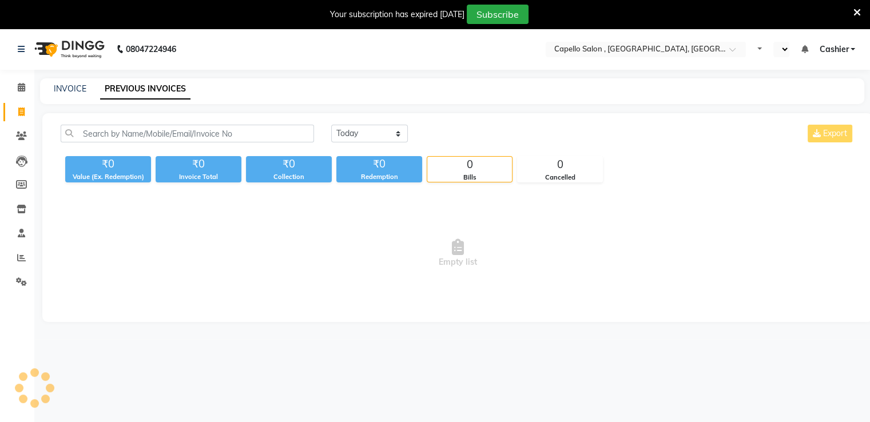
select select "en"
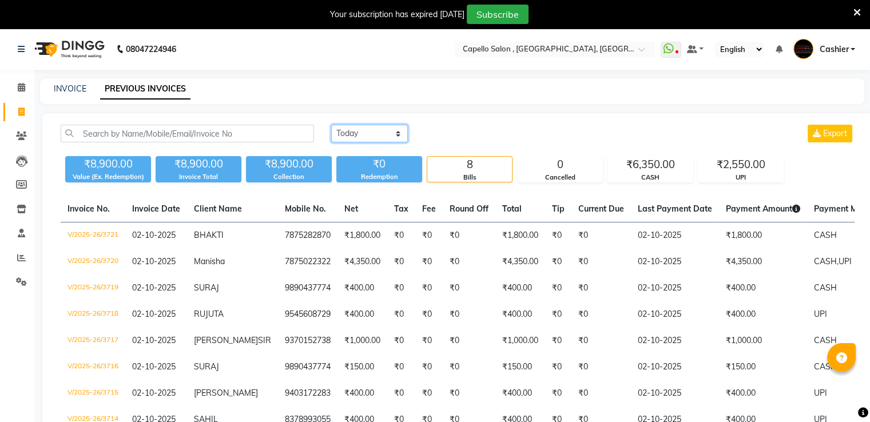
click at [355, 136] on select "[DATE] [DATE] Custom Range" at bounding box center [369, 134] width 77 height 18
select select "[DATE]"
click at [331, 125] on select "[DATE] [DATE] Custom Range" at bounding box center [369, 134] width 77 height 18
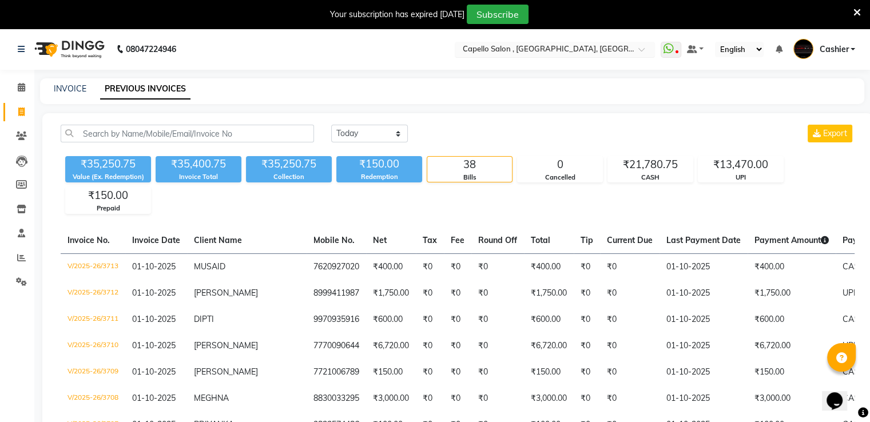
click at [563, 51] on input "text" at bounding box center [544, 50] width 166 height 11
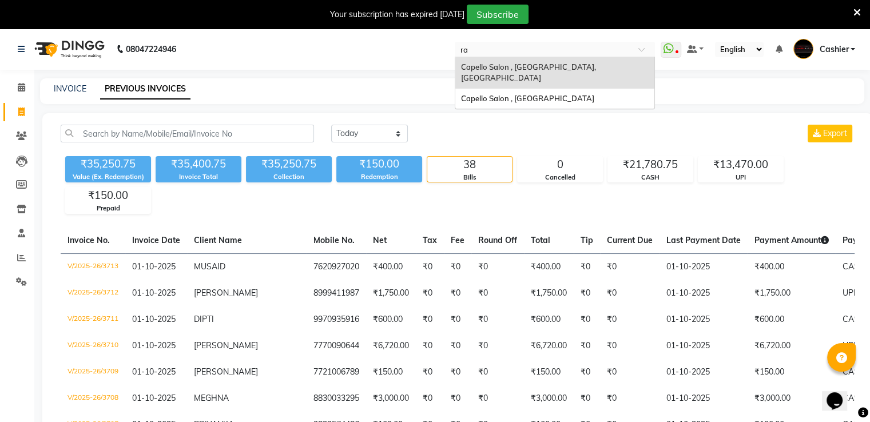
type input "raj"
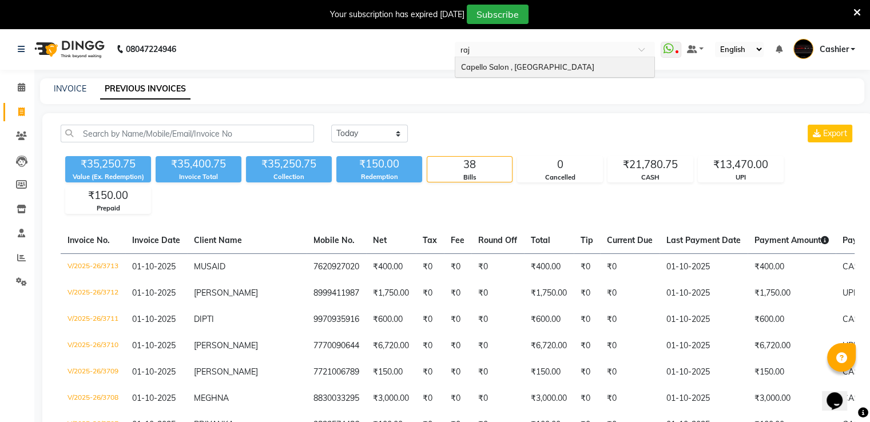
click at [561, 66] on span "Capello Salon , [GEOGRAPHIC_DATA]" at bounding box center [527, 66] width 133 height 9
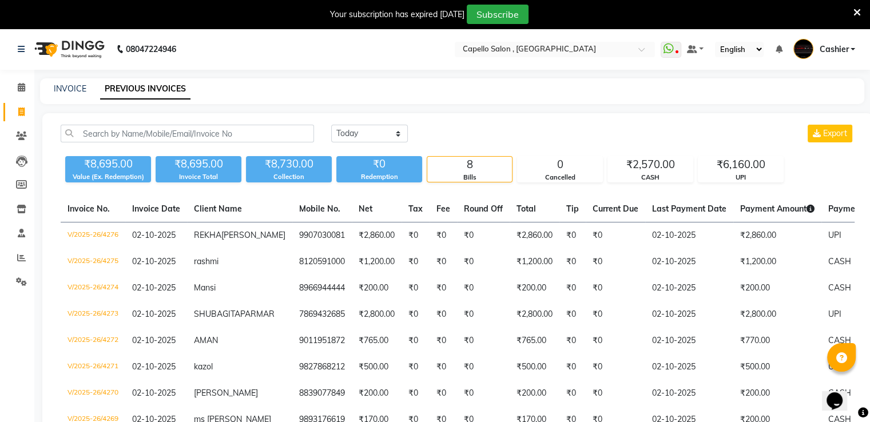
select select "[DATE]"
click at [331, 125] on select "[DATE] [DATE] Custom Range" at bounding box center [369, 134] width 77 height 18
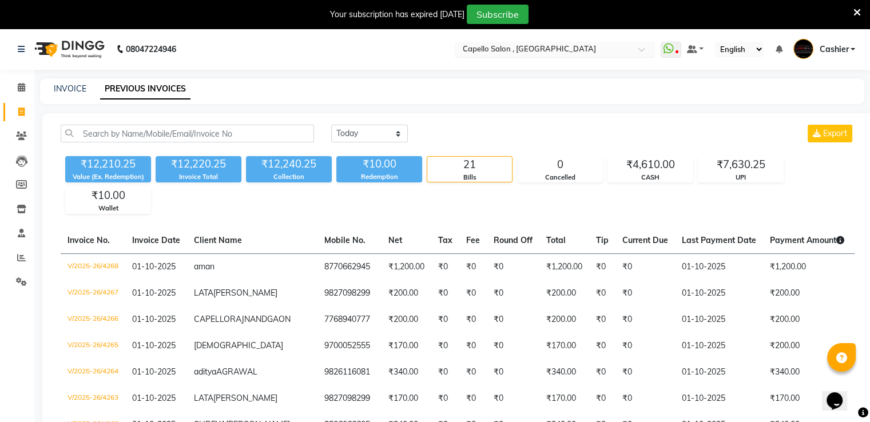
click at [515, 51] on input "text" at bounding box center [544, 50] width 166 height 11
type input "betul"
click at [517, 60] on div "Capello Salon, Betul" at bounding box center [554, 67] width 199 height 21
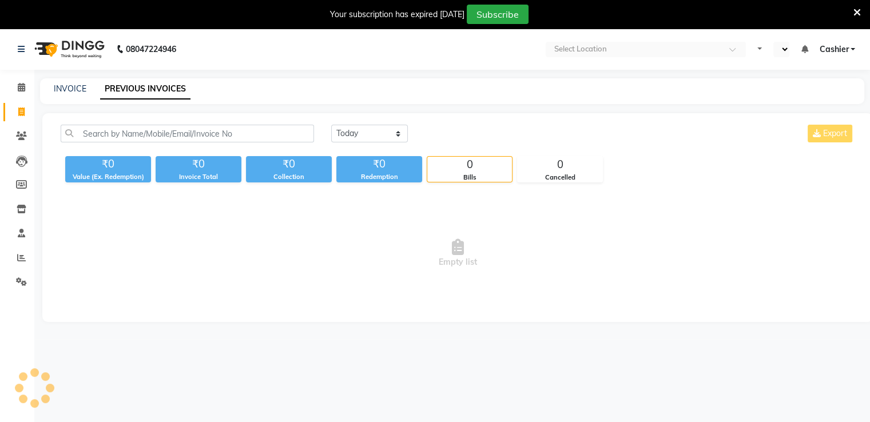
select select "en"
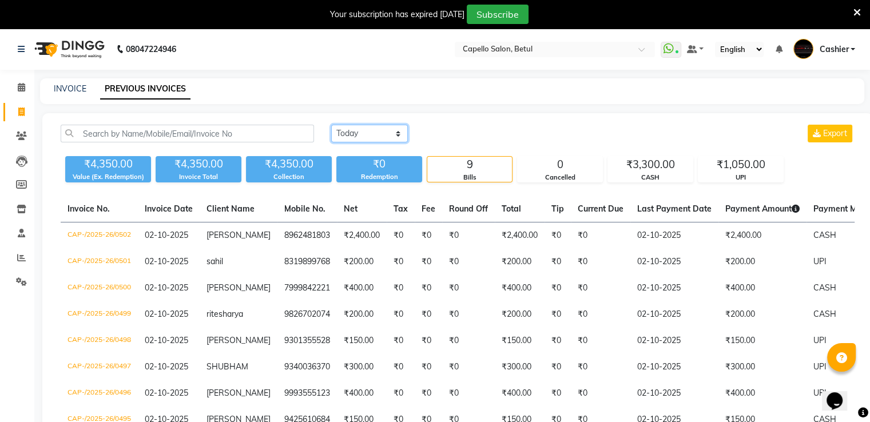
click at [375, 138] on select "[DATE] [DATE] Custom Range" at bounding box center [369, 134] width 77 height 18
select select "[DATE]"
click at [331, 125] on select "[DATE] [DATE] Custom Range" at bounding box center [369, 134] width 77 height 18
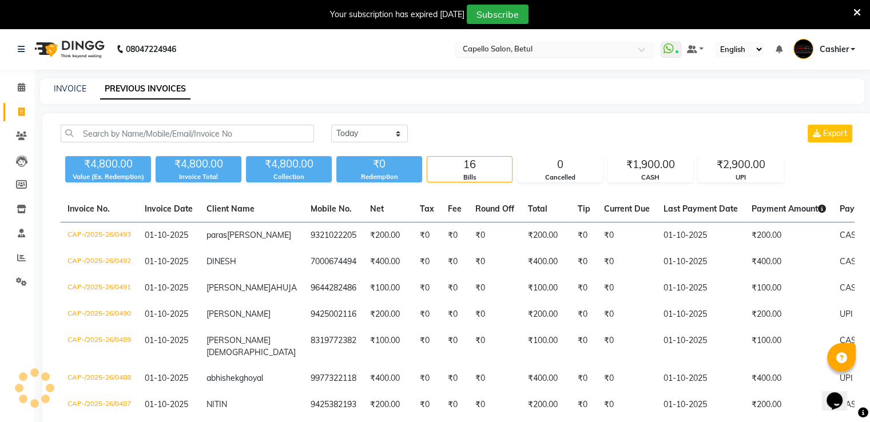
click at [490, 49] on input "text" at bounding box center [544, 50] width 166 height 11
type input "wardha"
click at [491, 70] on span "Capello Salon, Wardha" at bounding box center [501, 66] width 81 height 9
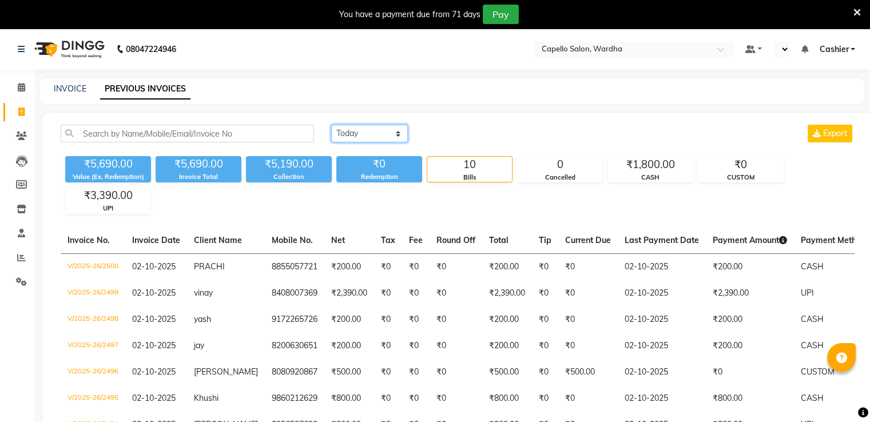
click at [367, 134] on select "[DATE] [DATE] Custom Range" at bounding box center [369, 134] width 77 height 18
select select "en"
select select "[DATE]"
click at [331, 125] on select "[DATE] [DATE] Custom Range" at bounding box center [369, 134] width 77 height 18
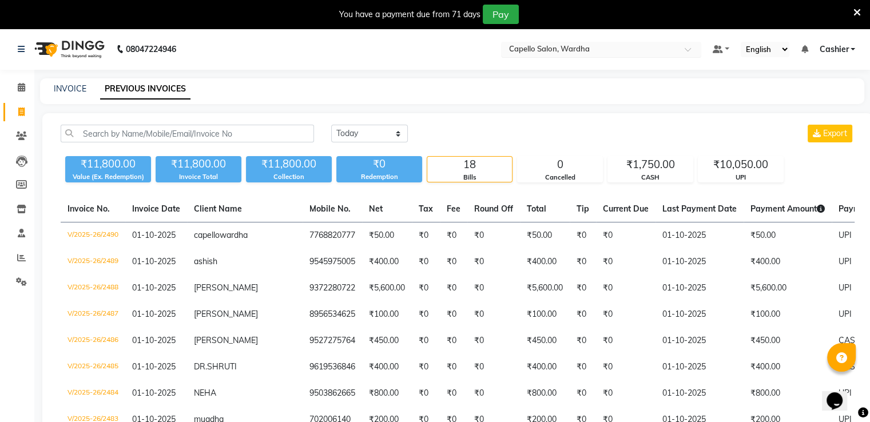
click at [518, 51] on input "text" at bounding box center [590, 50] width 166 height 11
type input "bhil"
click at [533, 69] on span "Capello Salon, [GEOGRAPHIC_DATA]" at bounding box center [574, 66] width 132 height 9
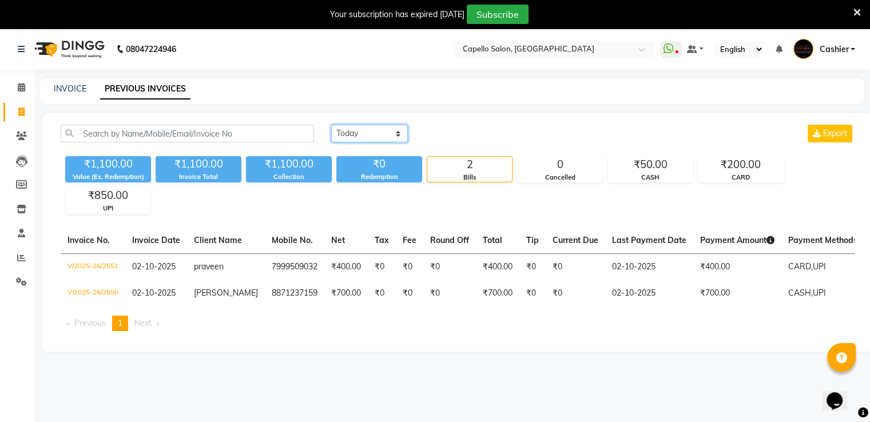
click at [368, 132] on select "[DATE] [DATE] Custom Range" at bounding box center [369, 134] width 77 height 18
select select "[DATE]"
click at [331, 125] on select "[DATE] [DATE] Custom Range" at bounding box center [369, 134] width 77 height 18
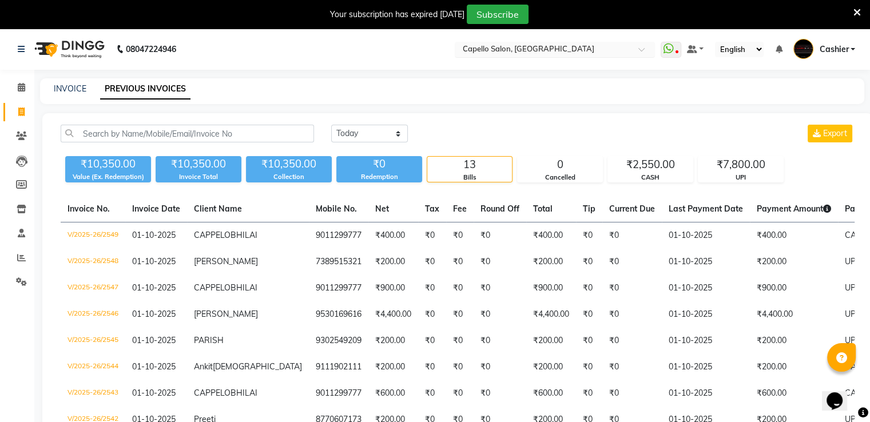
click at [532, 53] on input "text" at bounding box center [544, 50] width 166 height 11
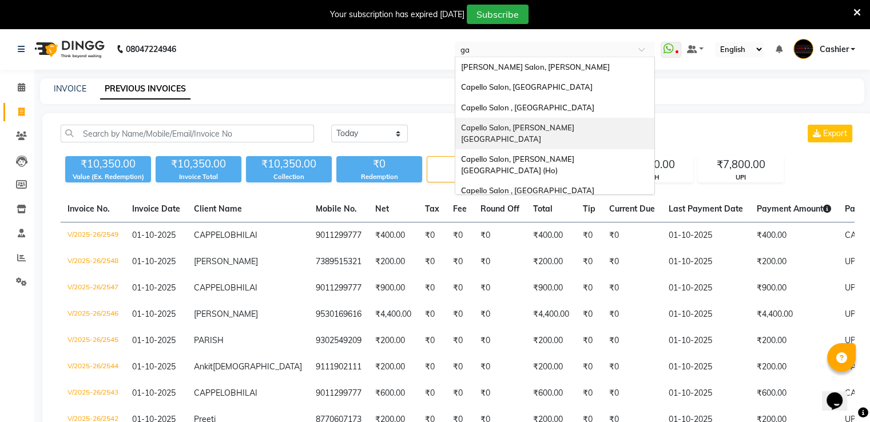
type input "gad"
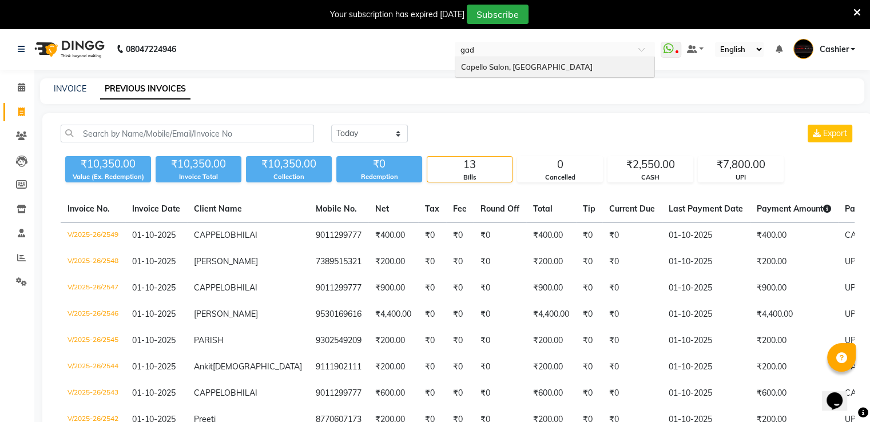
click at [518, 68] on span "Capello Salon, [GEOGRAPHIC_DATA]" at bounding box center [527, 66] width 132 height 9
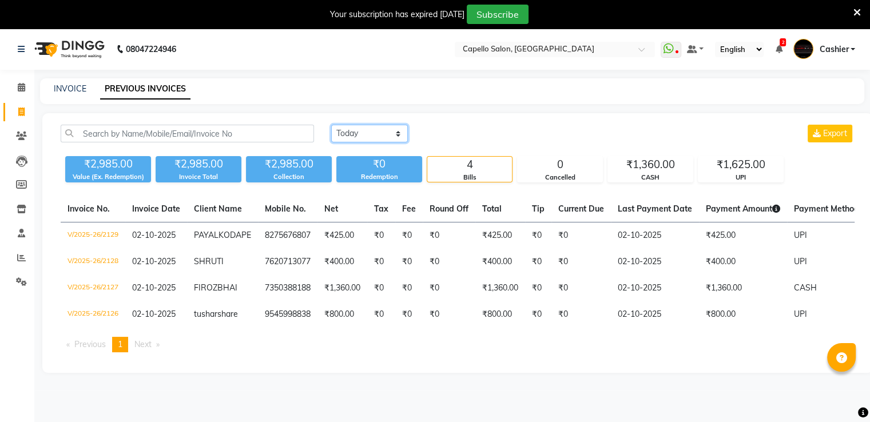
click at [362, 129] on select "[DATE] [DATE] Custom Range" at bounding box center [369, 134] width 77 height 18
select select "[DATE]"
click at [331, 125] on select "[DATE] [DATE] Custom Range" at bounding box center [369, 134] width 77 height 18
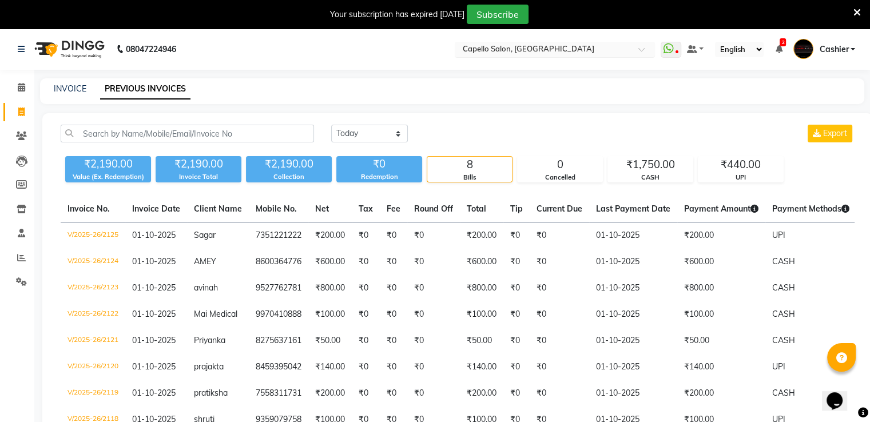
click at [513, 48] on input "text" at bounding box center [544, 50] width 166 height 11
type input "gin"
click at [524, 66] on span "Capello Salon, Ginger" at bounding box center [498, 66] width 75 height 9
click at [542, 53] on input "text" at bounding box center [544, 50] width 166 height 11
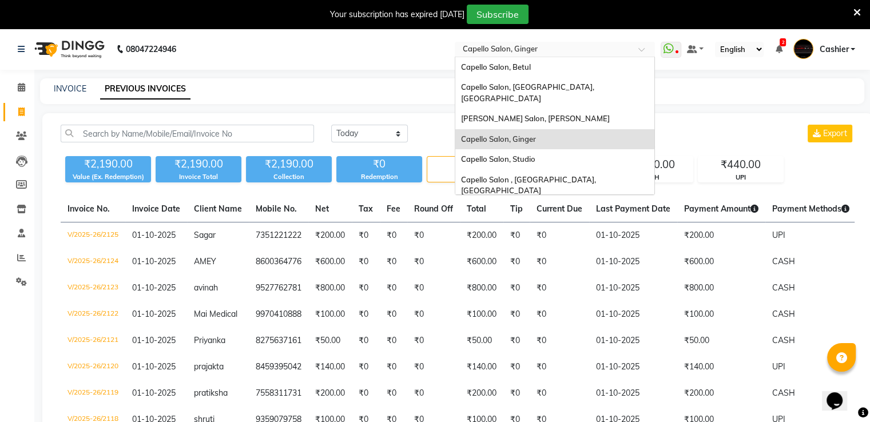
click at [534, 134] on span "Capello Salon, Ginger" at bounding box center [498, 138] width 75 height 9
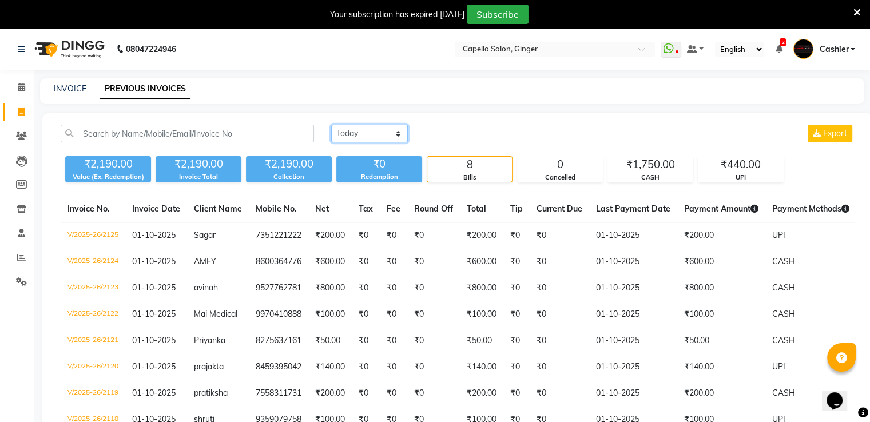
click at [380, 140] on select "[DATE] [DATE] Custom Range" at bounding box center [369, 134] width 77 height 18
click at [331, 125] on select "[DATE] [DATE] Custom Range" at bounding box center [369, 134] width 77 height 18
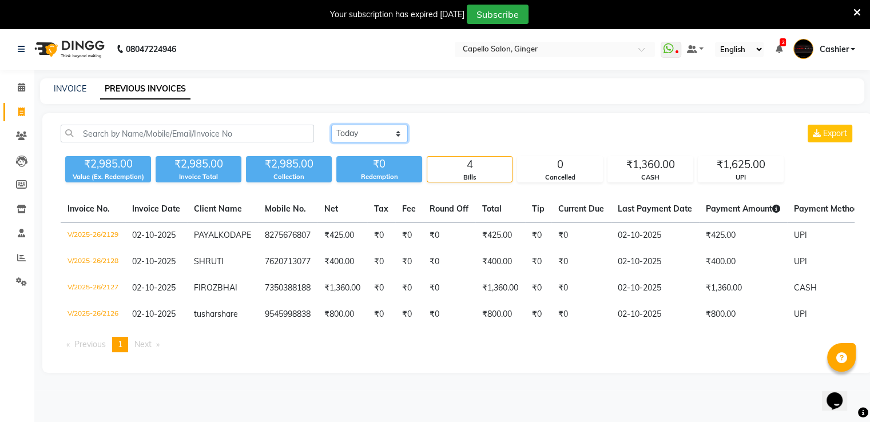
click at [376, 134] on select "[DATE] [DATE] Custom Range" at bounding box center [369, 134] width 77 height 18
select select "[DATE]"
click at [331, 125] on select "[DATE] [DATE] Custom Range" at bounding box center [369, 134] width 77 height 18
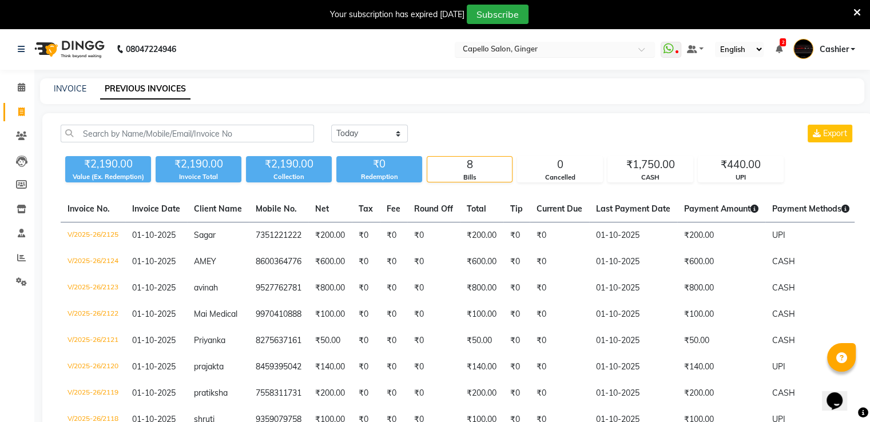
click at [548, 45] on input "text" at bounding box center [544, 50] width 166 height 11
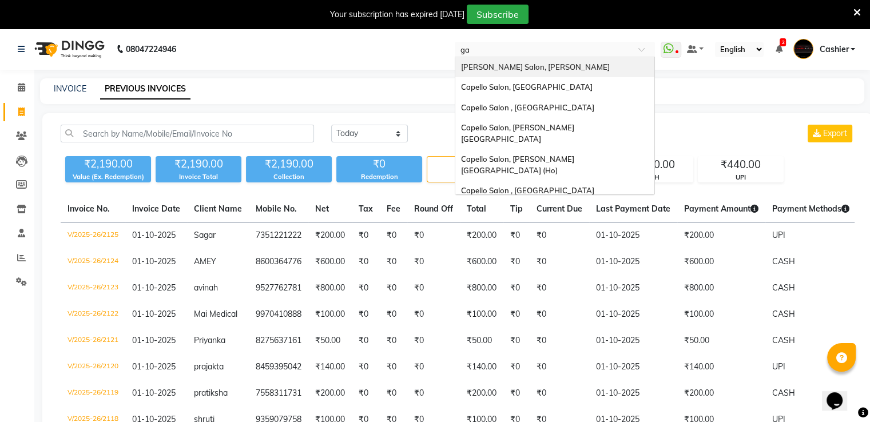
type input "gad"
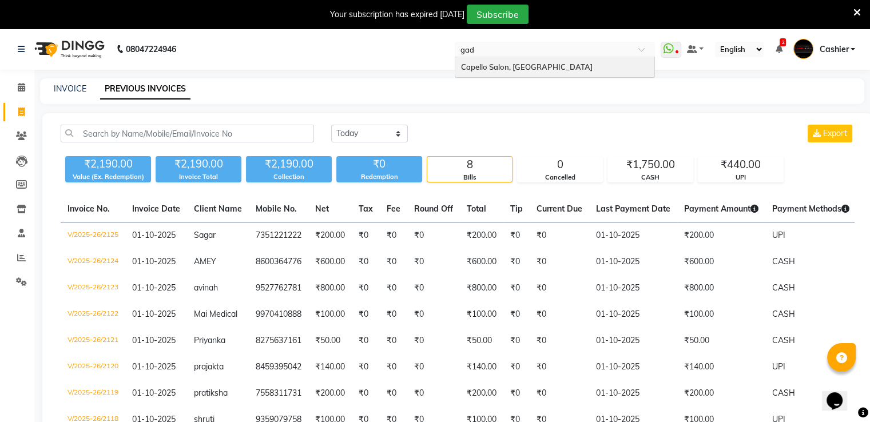
click at [547, 59] on div "Capello Salon, [GEOGRAPHIC_DATA]" at bounding box center [554, 67] width 199 height 21
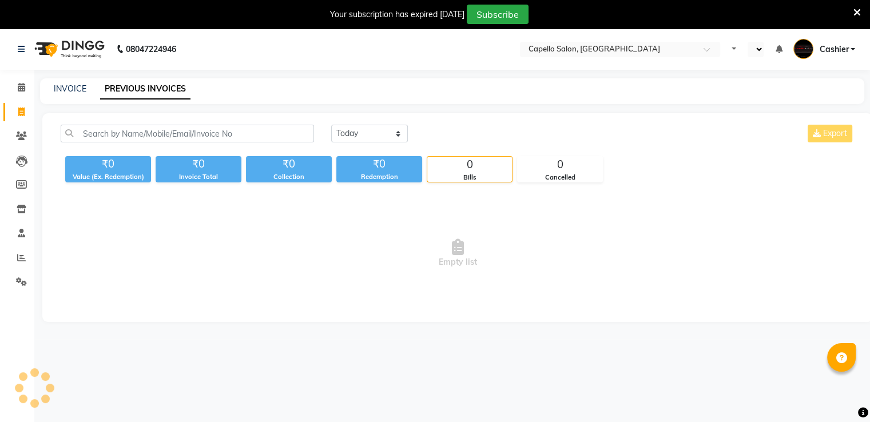
select select "en"
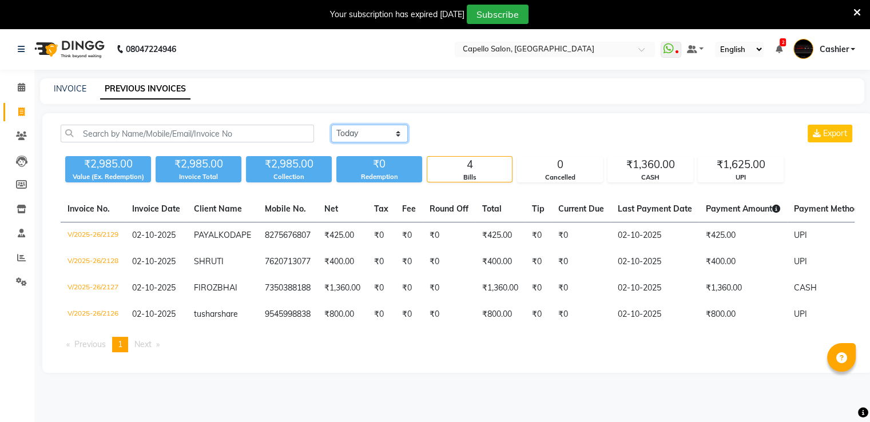
click at [390, 125] on select "[DATE] [DATE] Custom Range" at bounding box center [369, 134] width 77 height 18
click at [331, 125] on select "[DATE] [DATE] Custom Range" at bounding box center [369, 134] width 77 height 18
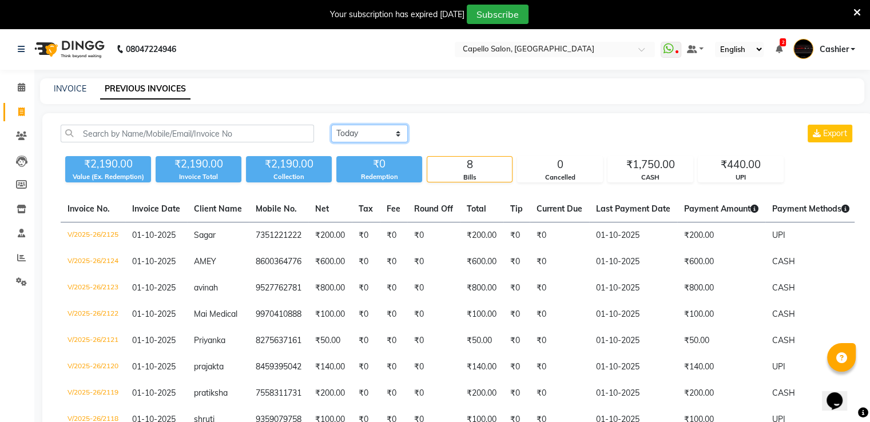
click at [379, 129] on select "[DATE] [DATE] Custom Range" at bounding box center [369, 134] width 77 height 18
select select "range"
click at [331, 125] on select "[DATE] [DATE] Custom Range" at bounding box center [369, 134] width 77 height 18
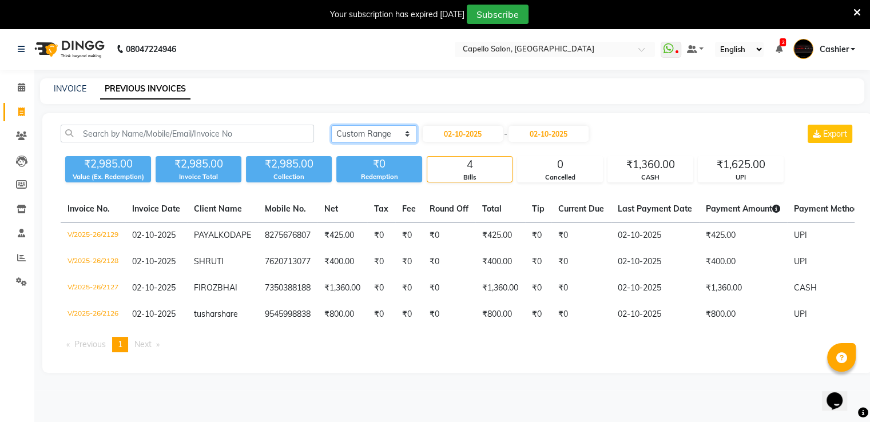
click at [396, 134] on select "[DATE] [DATE] Custom Range" at bounding box center [374, 134] width 86 height 18
click at [455, 136] on input "02-10-2025" at bounding box center [463, 134] width 80 height 16
select select "10"
select select "2025"
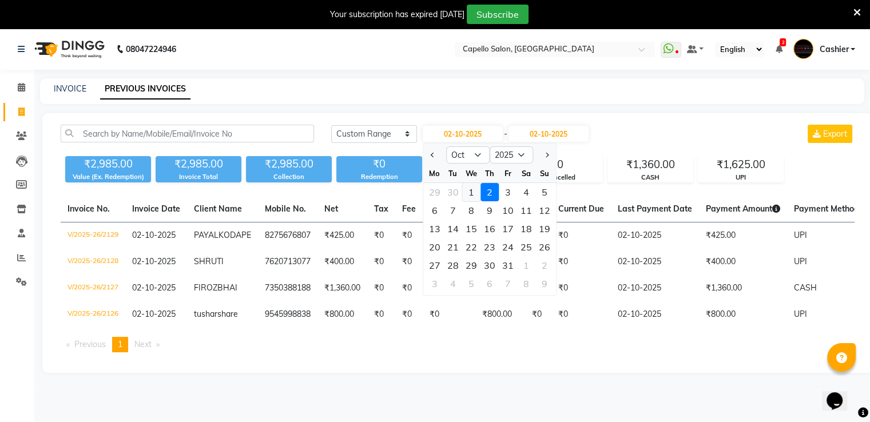
click at [469, 191] on div "1" at bounding box center [471, 192] width 18 height 18
type input "01-10-2025"
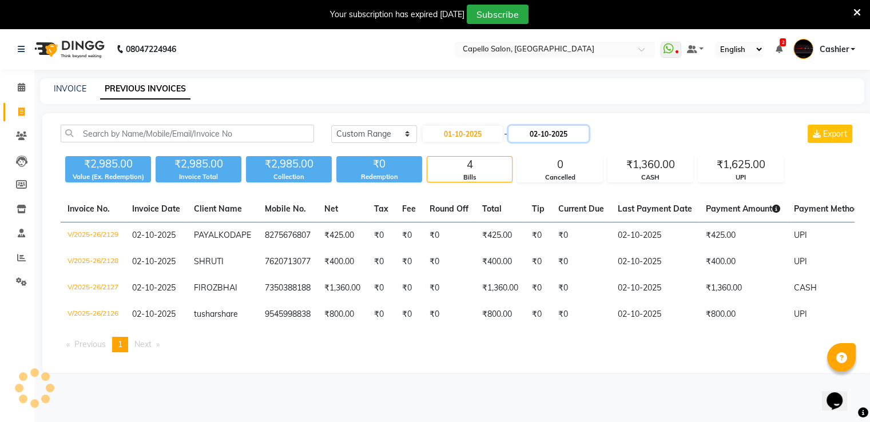
click at [543, 137] on input "02-10-2025" at bounding box center [549, 134] width 80 height 16
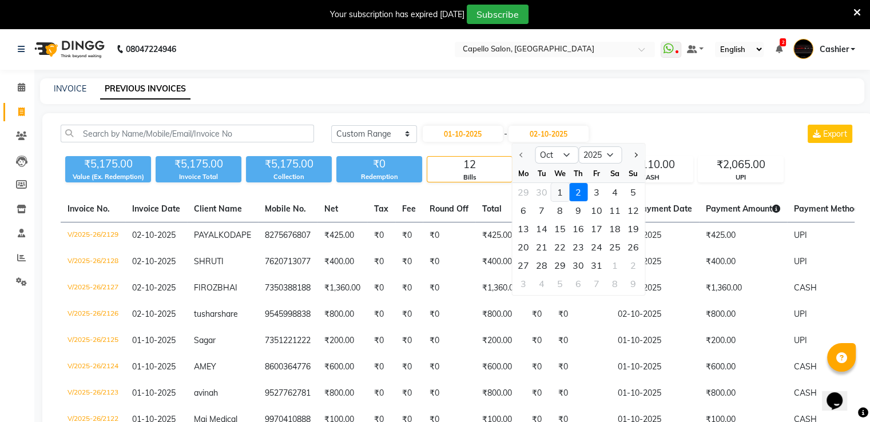
click at [556, 188] on div "1" at bounding box center [560, 192] width 18 height 18
type input "01-10-2025"
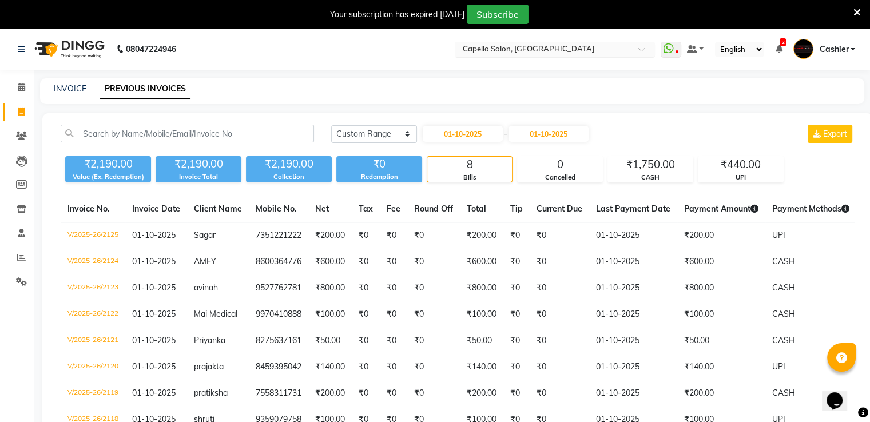
click at [548, 53] on input "text" at bounding box center [544, 50] width 166 height 11
type input "gin"
click at [541, 70] on div "Capello Salon, Ginger" at bounding box center [554, 67] width 199 height 21
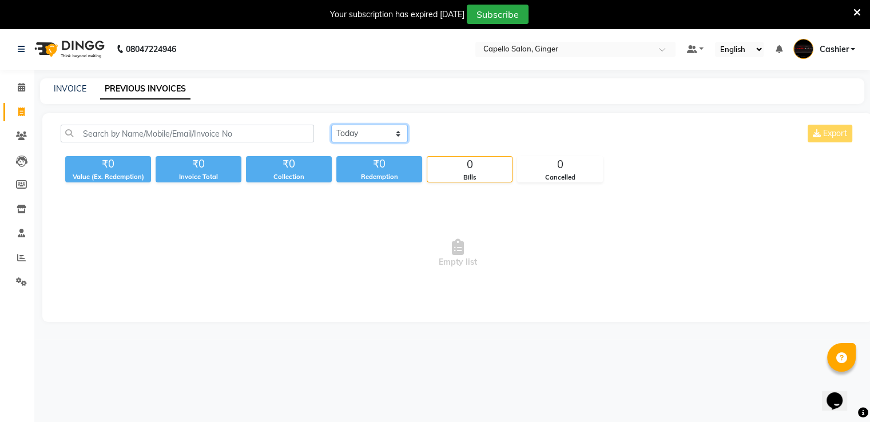
click at [354, 131] on select "[DATE] [DATE] Custom Range" at bounding box center [369, 134] width 77 height 18
click at [367, 136] on select "[DATE] [DATE] Custom Range" at bounding box center [369, 134] width 77 height 18
select select "[DATE]"
click at [331, 125] on select "[DATE] [DATE] Custom Range" at bounding box center [369, 134] width 77 height 18
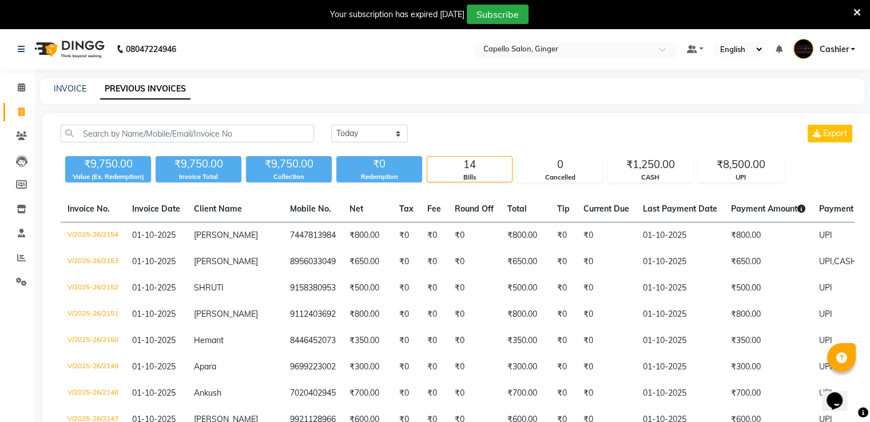
click at [613, 45] on input "text" at bounding box center [564, 50] width 166 height 11
type input "36"
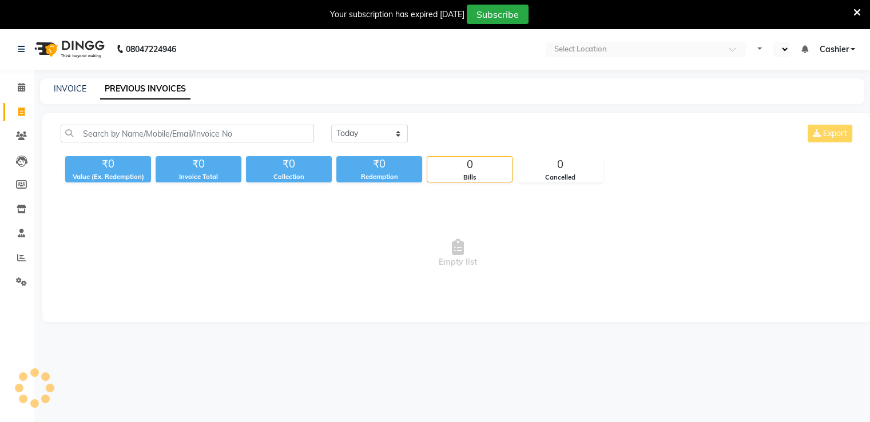
select select "en"
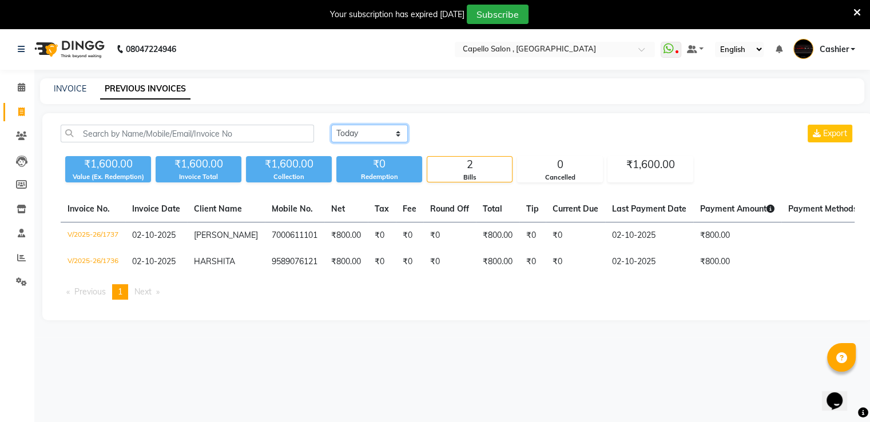
click at [369, 133] on select "[DATE] [DATE] Custom Range" at bounding box center [369, 134] width 77 height 18
select select "[DATE]"
click at [331, 125] on select "[DATE] [DATE] Custom Range" at bounding box center [369, 134] width 77 height 18
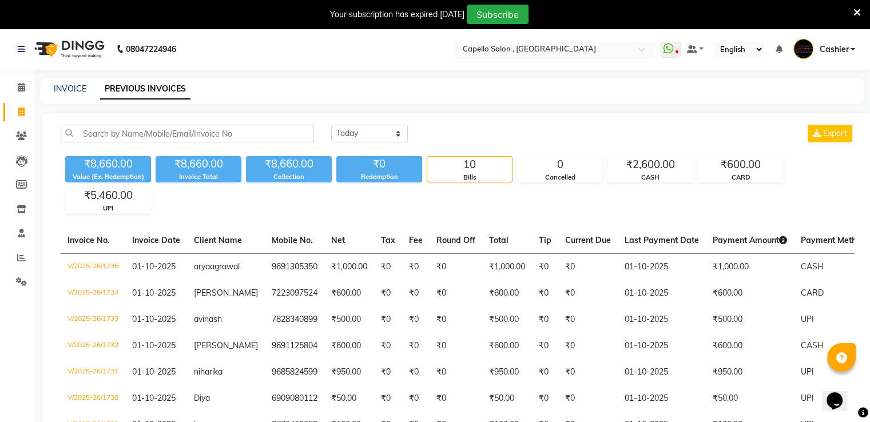
click at [516, 46] on input "text" at bounding box center [544, 50] width 166 height 11
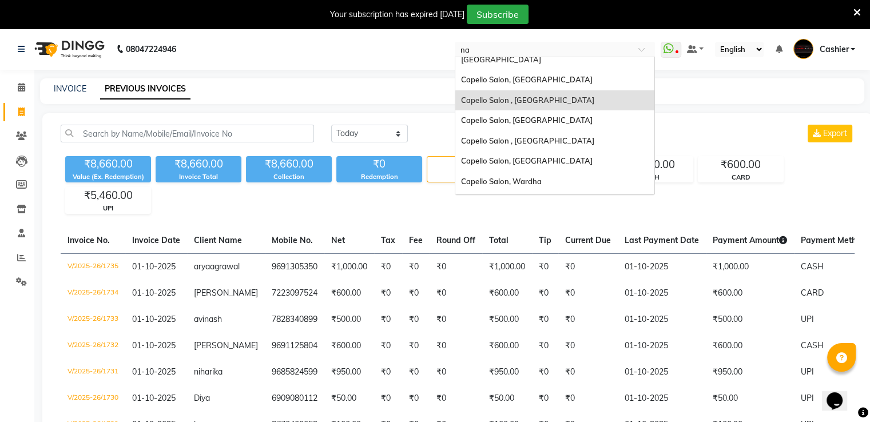
scroll to position [5, 0]
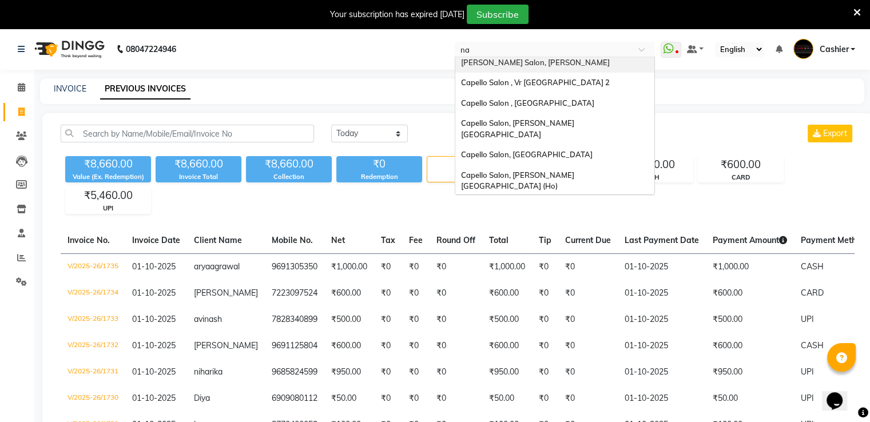
type input "nai"
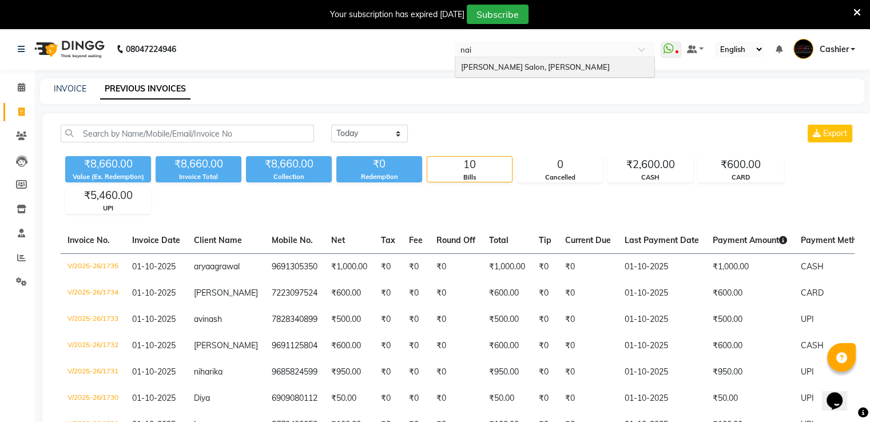
click at [517, 65] on span "[PERSON_NAME] Salon, [PERSON_NAME]" at bounding box center [535, 66] width 149 height 9
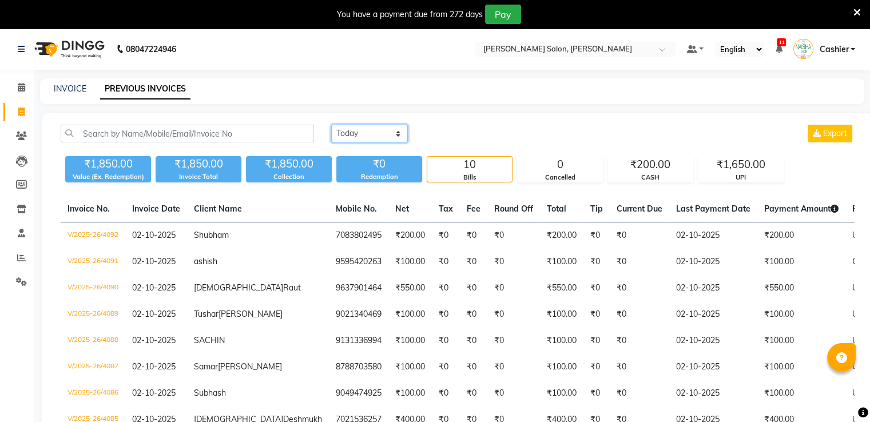
click at [384, 136] on select "[DATE] [DATE] Custom Range" at bounding box center [369, 134] width 77 height 18
select select "[DATE]"
click at [331, 125] on select "[DATE] [DATE] Custom Range" at bounding box center [369, 134] width 77 height 18
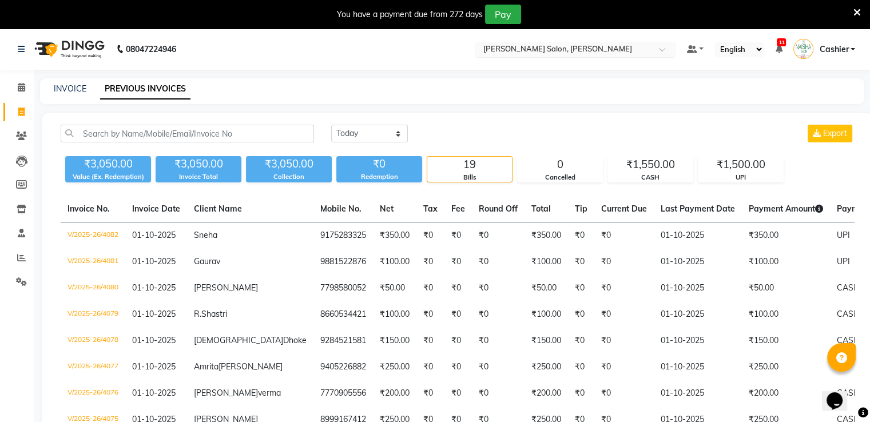
click at [524, 48] on input "text" at bounding box center [564, 50] width 166 height 11
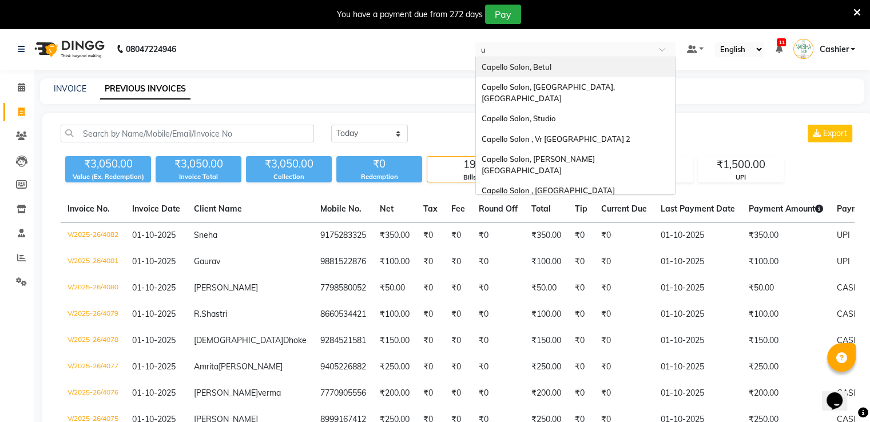
type input "us"
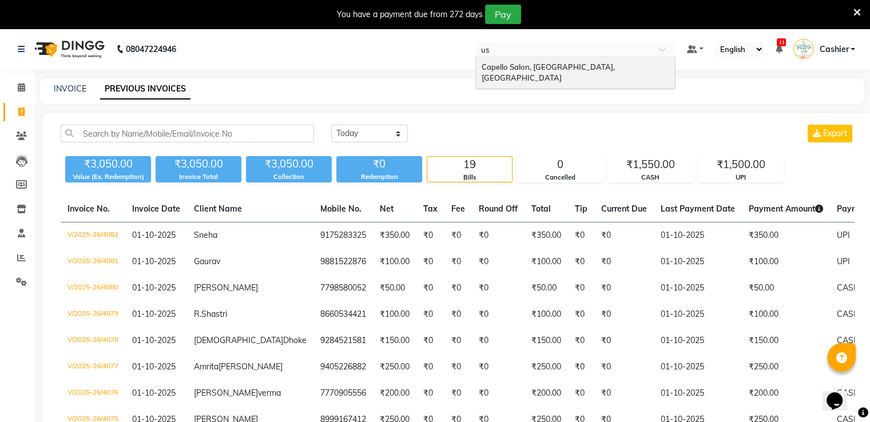
click at [528, 68] on span "Capello Salon, [GEOGRAPHIC_DATA], [GEOGRAPHIC_DATA]" at bounding box center [549, 72] width 135 height 21
click at [528, 68] on nav "08047224946 Select Location × [PERSON_NAME] Salon, Zingabai [GEOGRAPHIC_DATA] u…" at bounding box center [435, 49] width 870 height 41
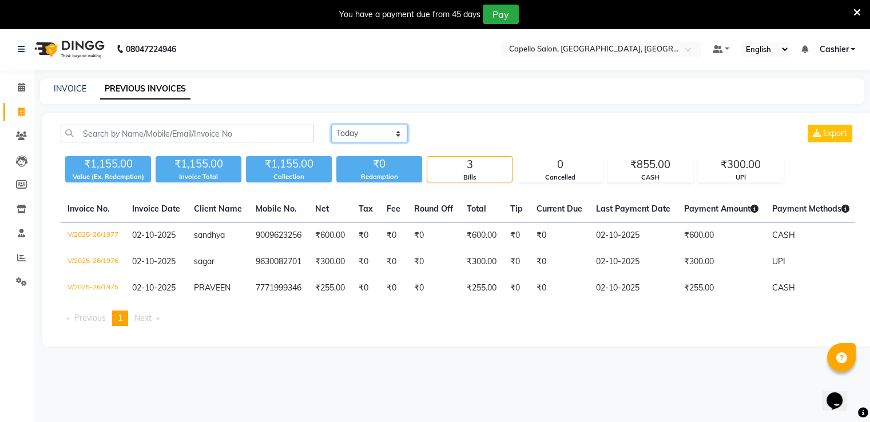
click at [378, 130] on select "[DATE] [DATE] Custom Range" at bounding box center [369, 134] width 77 height 18
select select "[DATE]"
click at [331, 125] on select "[DATE] [DATE] Custom Range" at bounding box center [369, 134] width 77 height 18
